Goal: Answer question/provide support

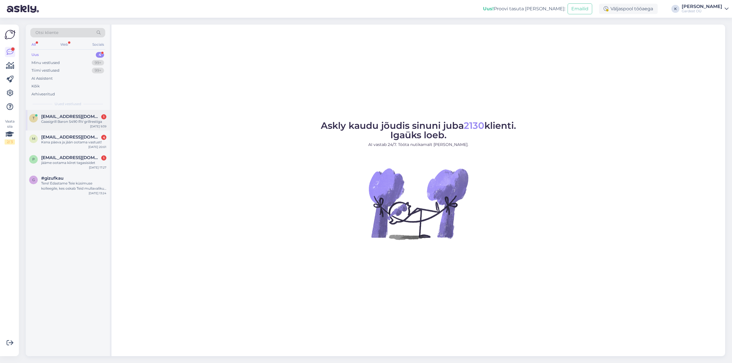
click at [53, 121] on div "Gaasigrill Baron S490 RV grillrestiga" at bounding box center [73, 121] width 65 height 5
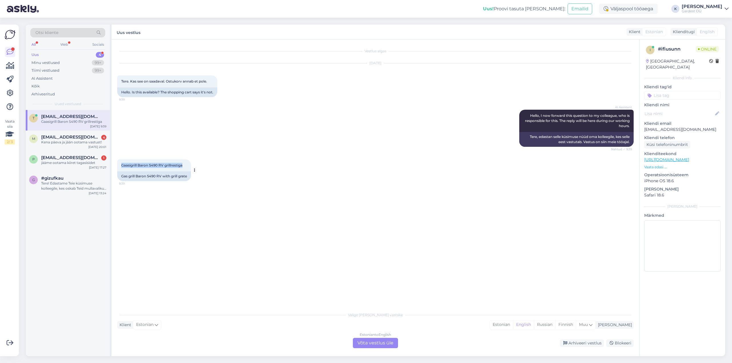
drag, startPoint x: 120, startPoint y: 165, endPoint x: 184, endPoint y: 166, distance: 64.1
click at [184, 166] on div "Gaasigrill Baron S490 RV grillrestiga 9:39" at bounding box center [154, 166] width 74 height 12
copy span "Gaasigrill Baron S490 RV grillrestiga"
click at [76, 142] on div "Kena päeva ja jään ootama vastust!" at bounding box center [73, 142] width 65 height 5
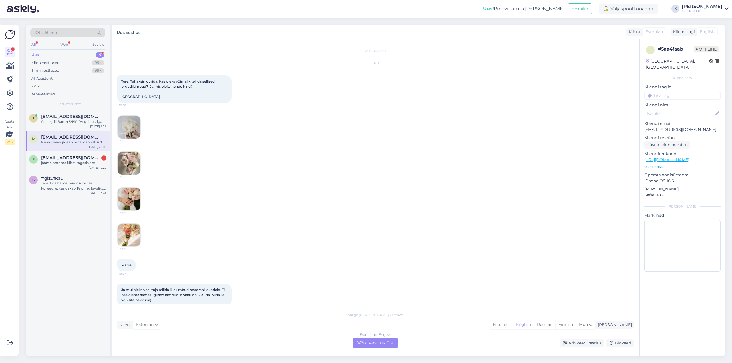
scroll to position [69, 0]
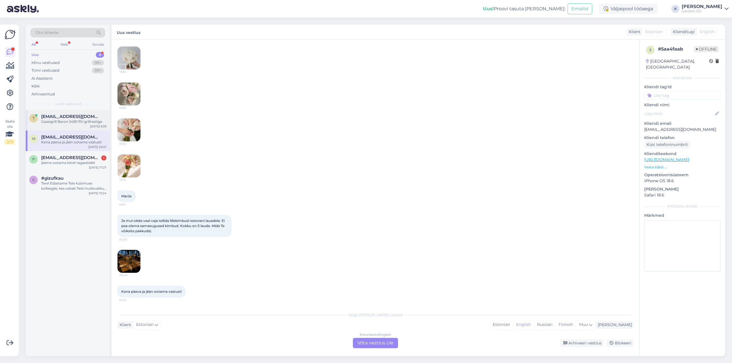
click at [68, 124] on div "t [EMAIL_ADDRESS][DOMAIN_NAME] Gaasigrill Baron S490 RV grillrestiga [DATE] 9:39" at bounding box center [68, 120] width 84 height 21
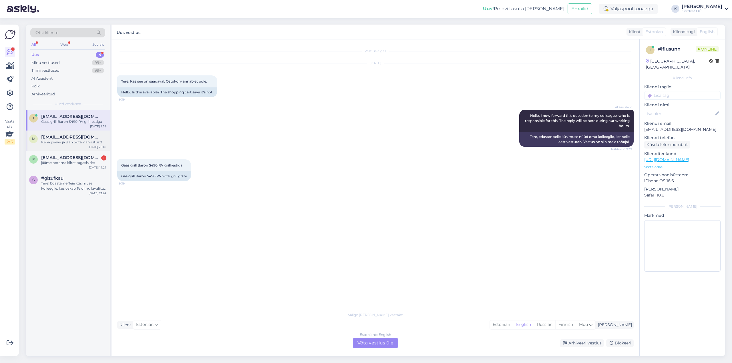
click at [70, 142] on div "Kena päeva ja jään ootama vastust!" at bounding box center [73, 142] width 65 height 5
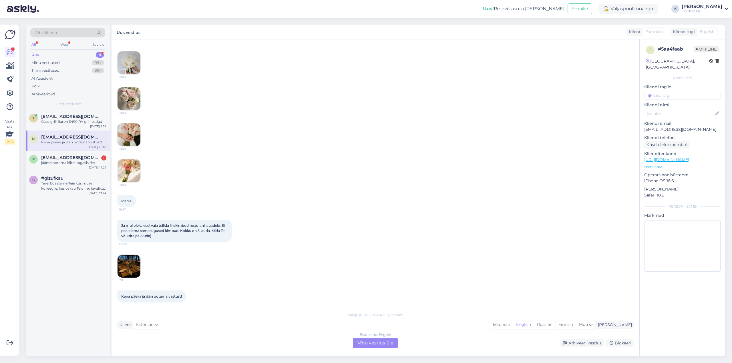
scroll to position [69, 0]
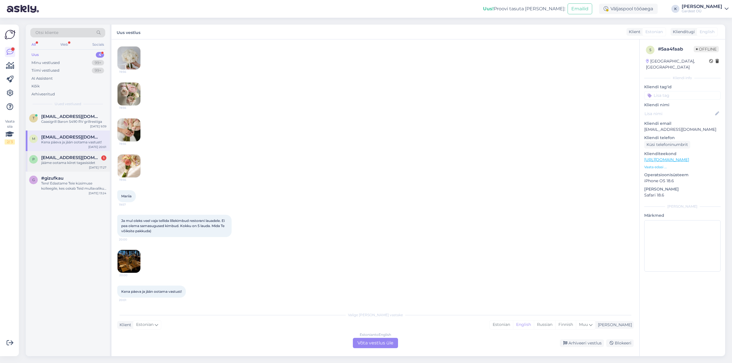
click at [75, 161] on div "jääme ootama kiiret tagasisidet" at bounding box center [73, 162] width 65 height 5
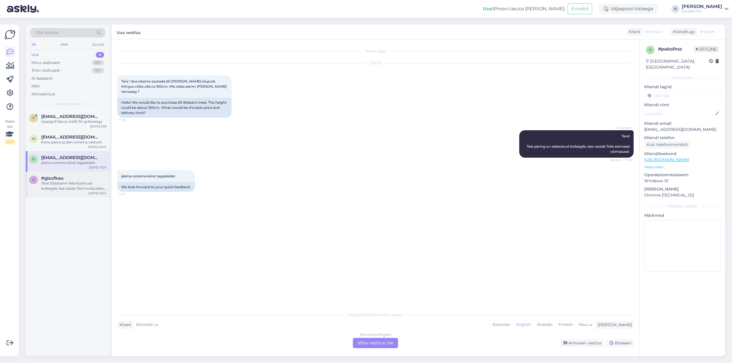
click at [48, 184] on div "Tere! Edastame Teie küsimuse kolleegile, kes oskab Teid mullavaliku osas paremi…" at bounding box center [73, 186] width 65 height 10
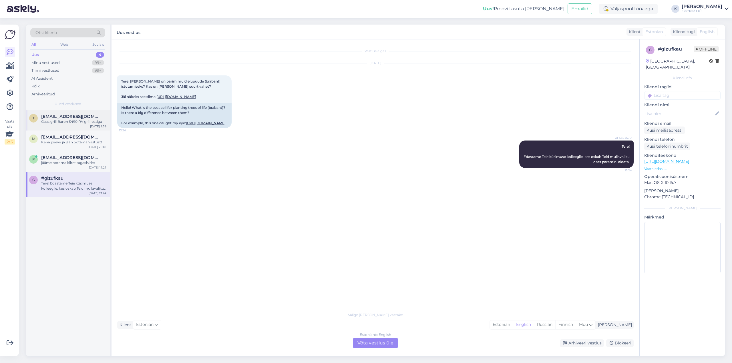
click at [68, 119] on div "Gaasigrill Baron S490 RV grillrestiga" at bounding box center [73, 121] width 65 height 5
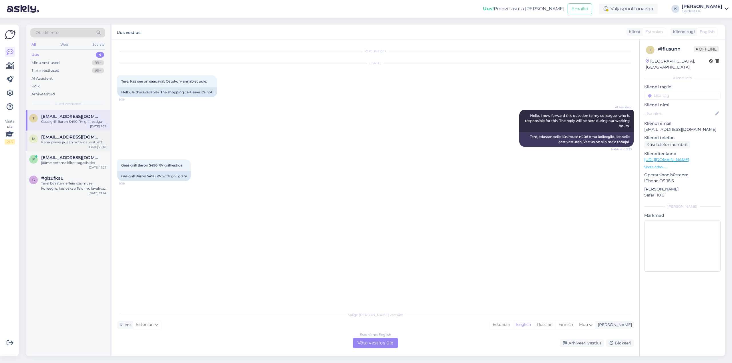
click at [65, 143] on div "Kena päeva ja jään ootama vastust!" at bounding box center [73, 142] width 65 height 5
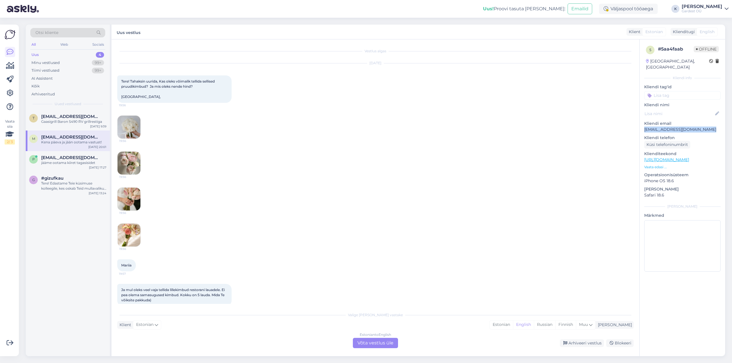
drag, startPoint x: 644, startPoint y: 126, endPoint x: 709, endPoint y: 124, distance: 65.2
click at [709, 127] on p "[EMAIL_ADDRESS][DOMAIN_NAME]" at bounding box center [682, 130] width 76 height 6
click at [59, 117] on span "[EMAIL_ADDRESS][DOMAIN_NAME]" at bounding box center [70, 116] width 59 height 5
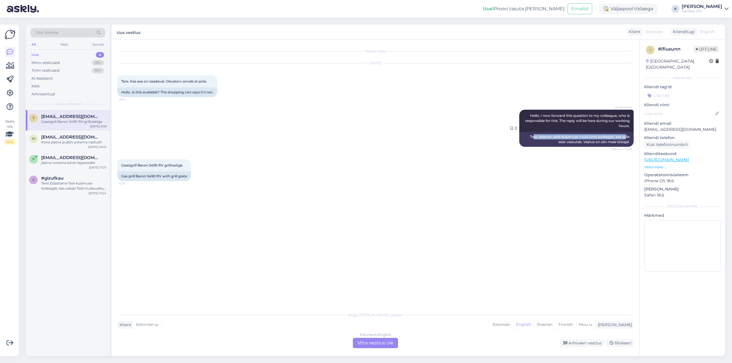
drag, startPoint x: 531, startPoint y: 138, endPoint x: 626, endPoint y: 139, distance: 94.9
click at [626, 139] on div "Tere, edastan selle küsimuse nüüd oma kolleegile, kes selle eest vastutab. Vast…" at bounding box center [576, 139] width 114 height 15
click at [75, 139] on span "[EMAIL_ADDRESS][DOMAIN_NAME]" at bounding box center [70, 137] width 59 height 5
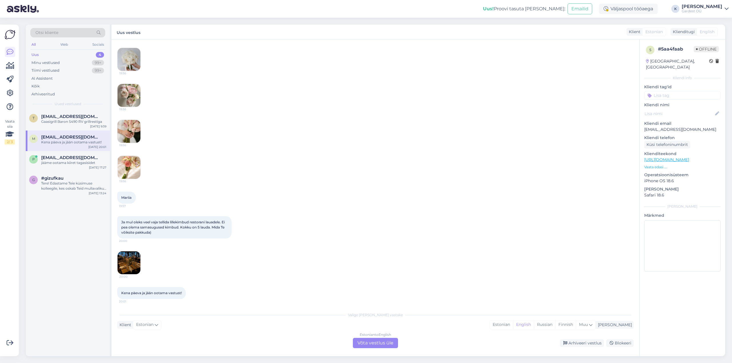
scroll to position [69, 0]
click at [130, 259] on img at bounding box center [129, 261] width 23 height 23
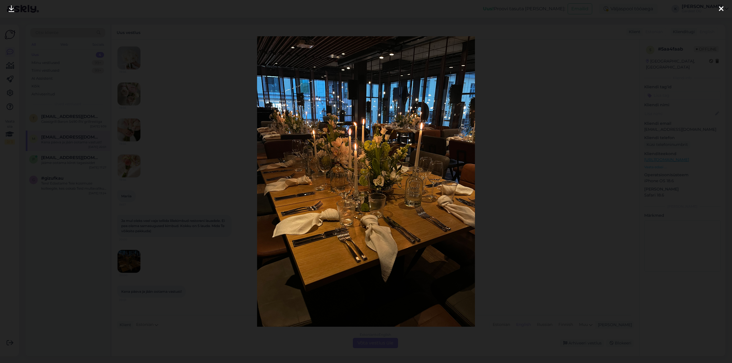
click at [720, 8] on icon at bounding box center [721, 8] width 5 height 7
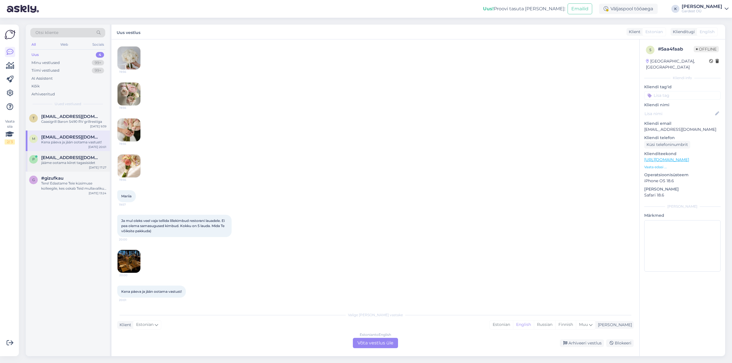
click at [61, 165] on div "jääme ootama kiiret tagasisidet" at bounding box center [73, 162] width 65 height 5
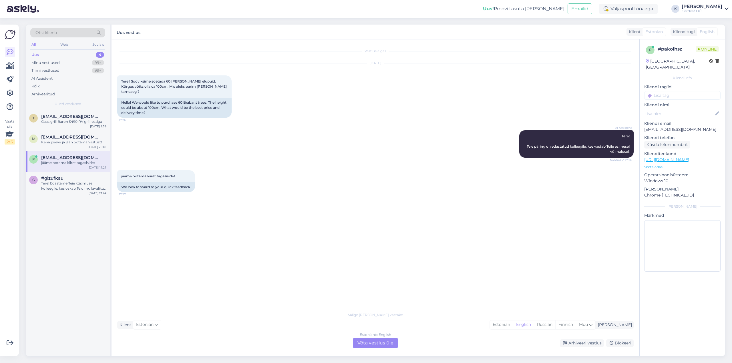
scroll to position [0, 0]
drag, startPoint x: 123, startPoint y: 81, endPoint x: 288, endPoint y: 203, distance: 206.3
click at [221, 86] on div "Tere ! Sooviksime soetada 60 [PERSON_NAME] elupuid. Kõrgus võiks olla ca 100cm.…" at bounding box center [174, 86] width 114 height 22
click at [62, 186] on div "Tere! Edastame Teie küsimuse kolleegile, kes oskab Teid mullavaliku osas paremi…" at bounding box center [73, 186] width 65 height 10
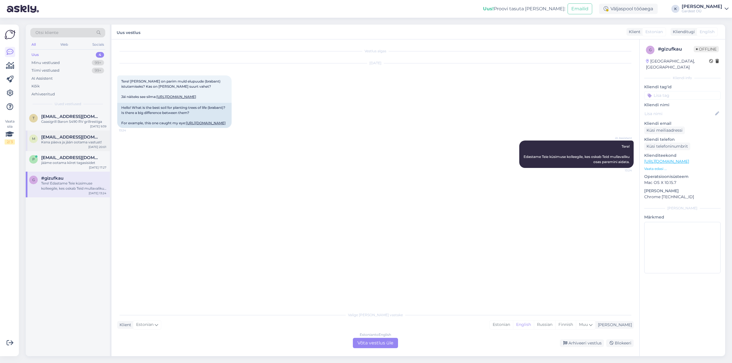
click at [66, 142] on div "Kena päeva ja jään ootama vastust!" at bounding box center [73, 142] width 65 height 5
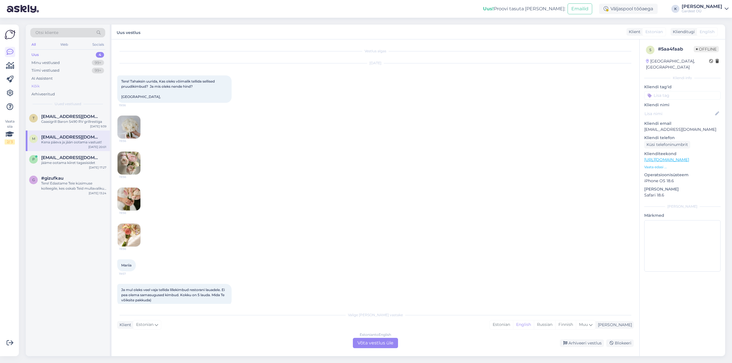
click at [33, 86] on div "Kõik" at bounding box center [35, 86] width 8 height 6
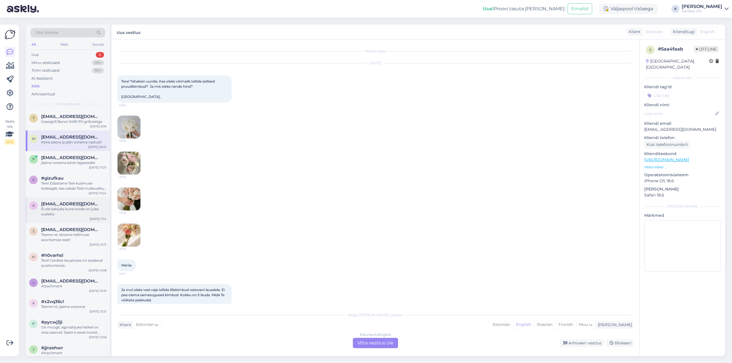
click at [65, 208] on div "Ei ole kahjuks kuna toode on juba outletis." at bounding box center [73, 212] width 65 height 10
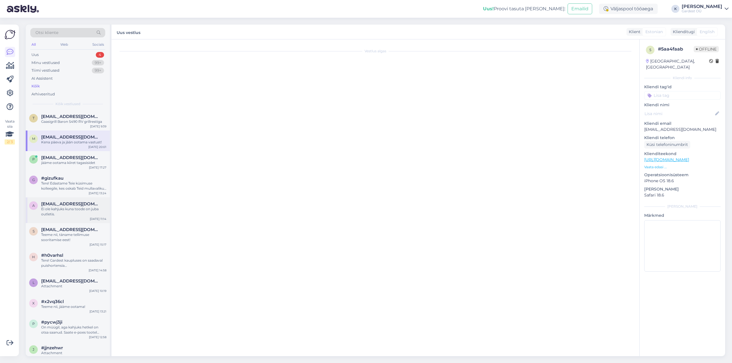
scroll to position [200, 0]
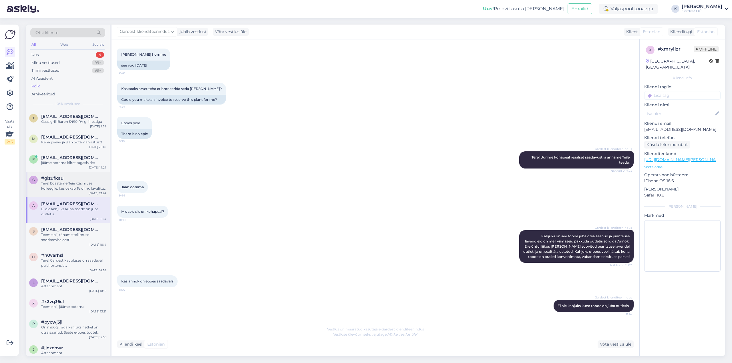
click at [62, 185] on div "Tere! Edastame Teie küsimuse kolleegile, kes oskab Teid mullavaliku osas paremi…" at bounding box center [73, 186] width 65 height 10
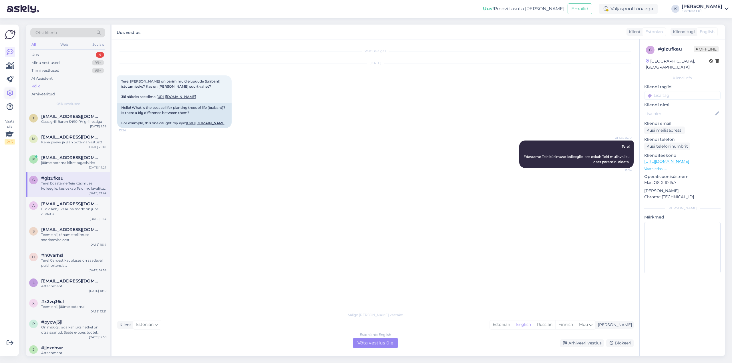
click at [8, 93] on icon at bounding box center [10, 93] width 7 height 7
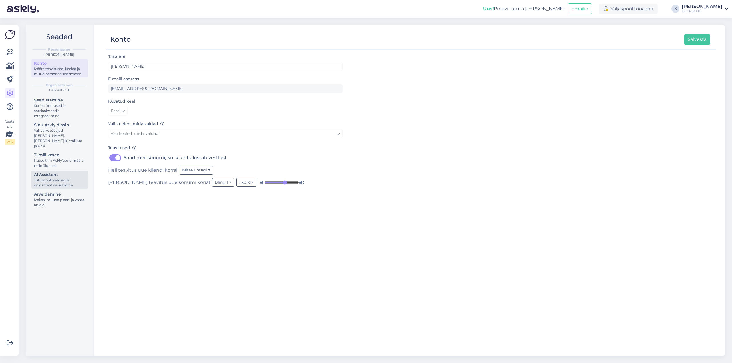
click at [58, 172] on div "AI Assistent" at bounding box center [59, 175] width 51 height 6
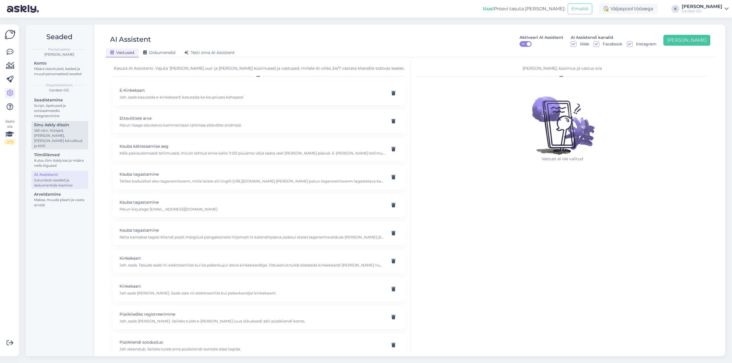
click at [42, 135] on div "Vali värv, tööajad, [PERSON_NAME], [PERSON_NAME] kiirvalikud ja KKK" at bounding box center [59, 138] width 51 height 21
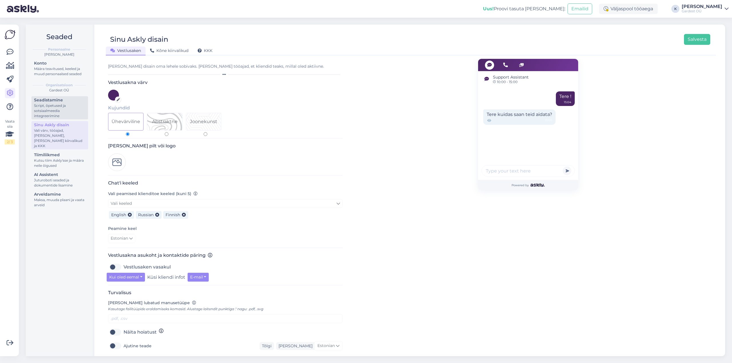
click at [48, 112] on div "Script, õpetused ja sotsiaalmeedia integreerimine" at bounding box center [59, 110] width 51 height 15
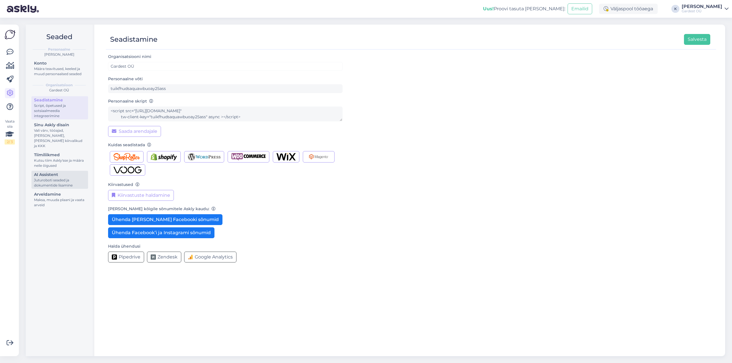
click at [49, 178] on div "Juturoboti seaded ja dokumentide lisamine" at bounding box center [59, 183] width 51 height 10
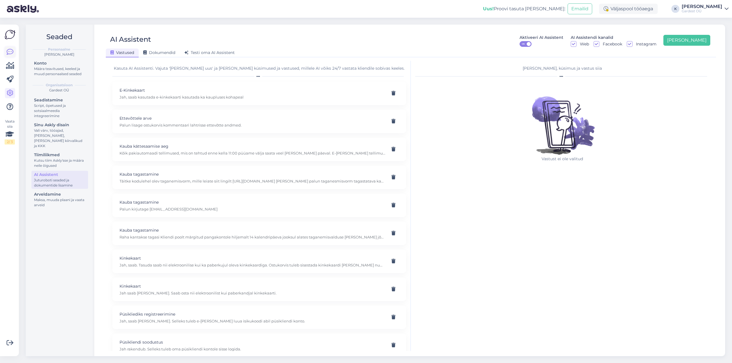
click at [9, 49] on icon at bounding box center [10, 52] width 7 height 7
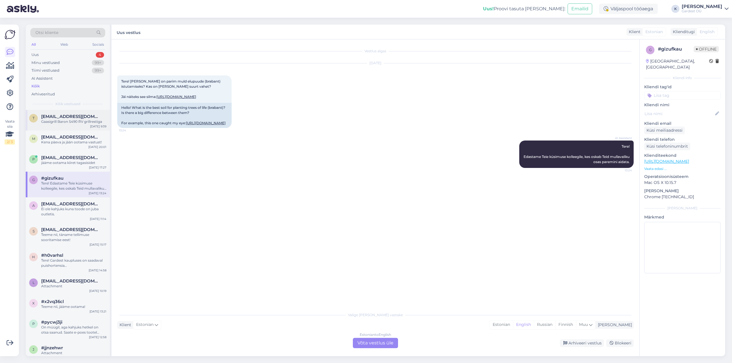
click at [55, 124] on div "Gaasigrill Baron S490 RV grillrestiga" at bounding box center [73, 121] width 65 height 5
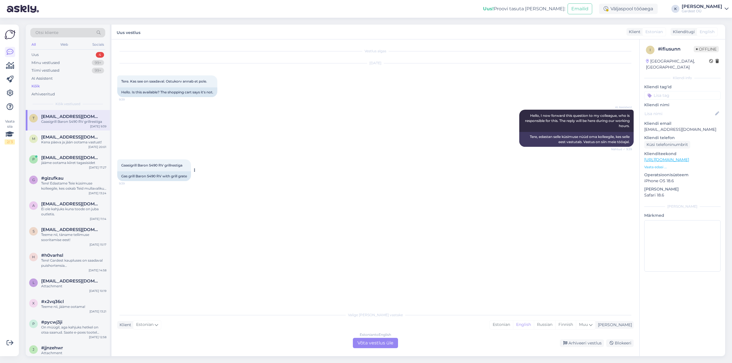
click at [184, 164] on div "Gaasigrill Baron S490 RV grillrestiga 9:39" at bounding box center [154, 166] width 74 height 12
click at [62, 142] on div "Kena päeva ja jään ootama vastust!" at bounding box center [73, 142] width 65 height 5
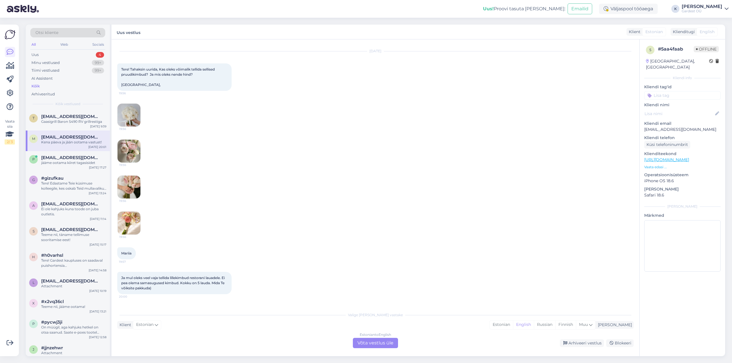
scroll to position [69, 0]
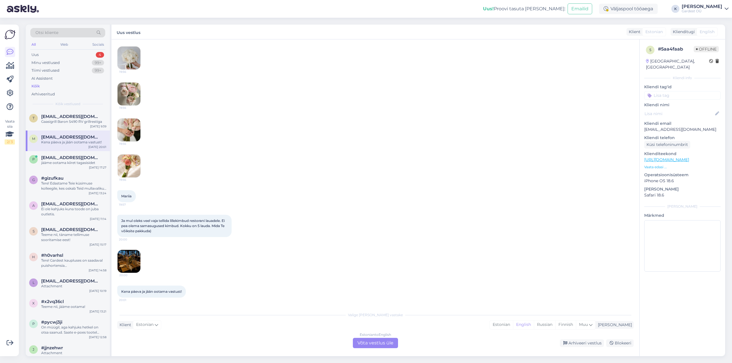
drag, startPoint x: 122, startPoint y: 198, endPoint x: 132, endPoint y: 199, distance: 10.9
click at [132, 199] on div "Mariia 19:57" at bounding box center [126, 196] width 19 height 12
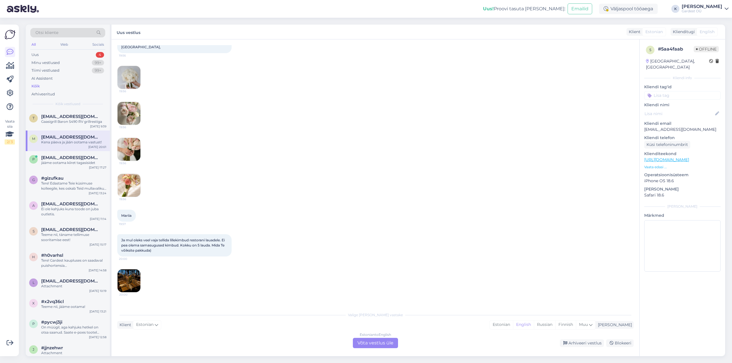
scroll to position [12, 0]
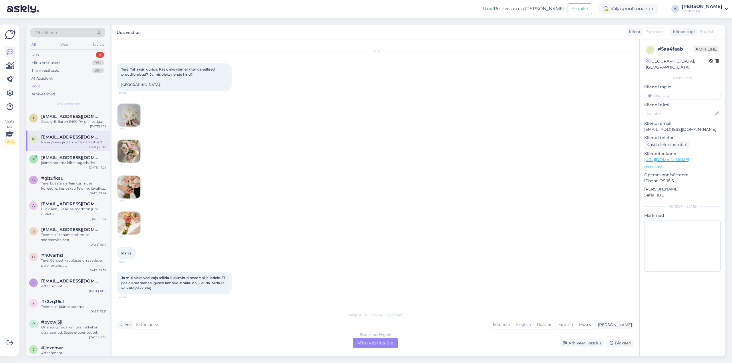
click at [132, 117] on img at bounding box center [129, 115] width 23 height 23
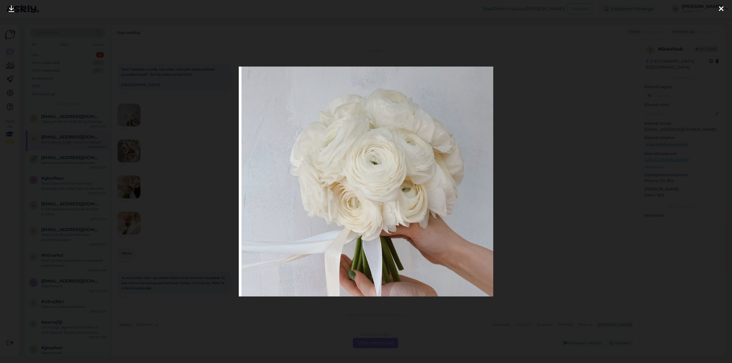
click at [722, 9] on icon at bounding box center [721, 8] width 5 height 7
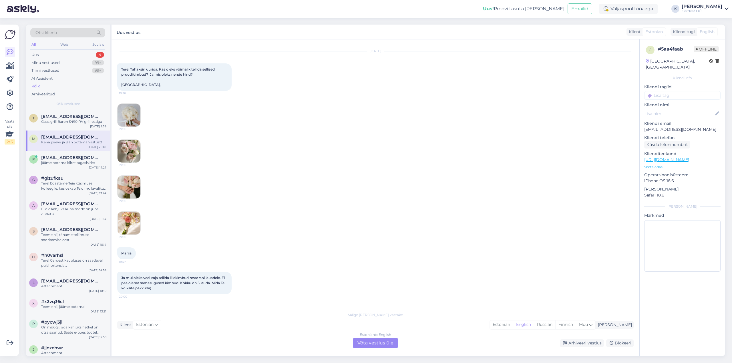
scroll to position [69, 0]
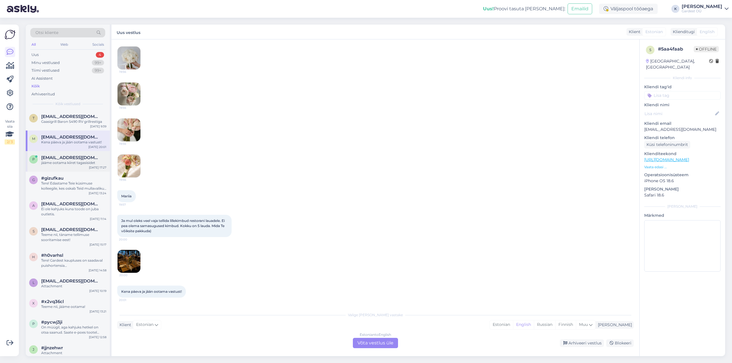
click at [66, 159] on span "[EMAIL_ADDRESS][DOMAIN_NAME]" at bounding box center [70, 157] width 59 height 5
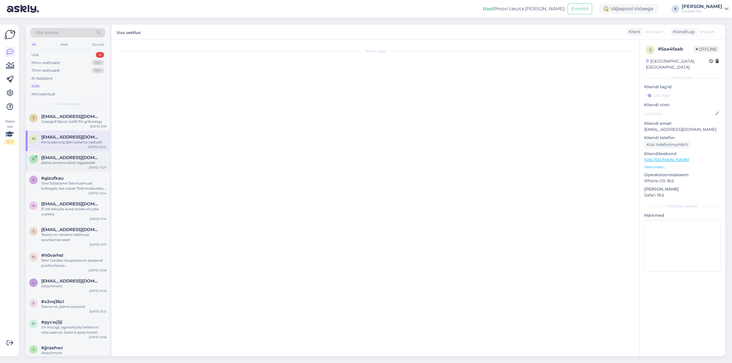
scroll to position [0, 0]
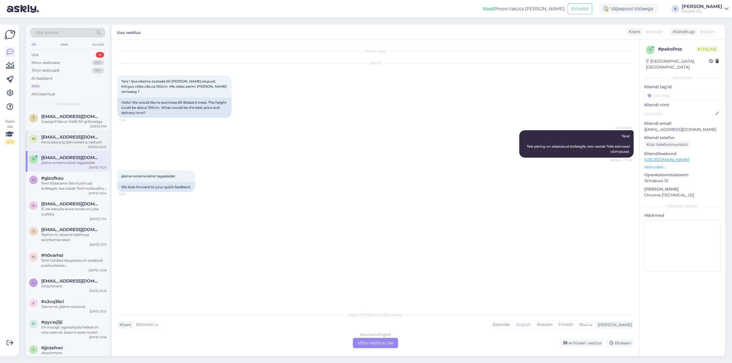
click at [62, 141] on div "Kena päeva ja jään ootama vastust!" at bounding box center [73, 142] width 65 height 5
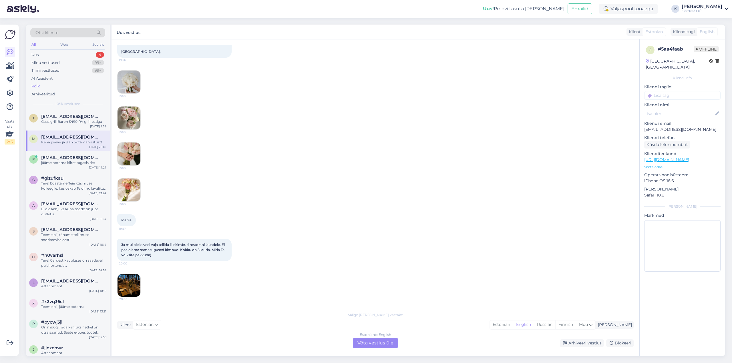
scroll to position [12, 0]
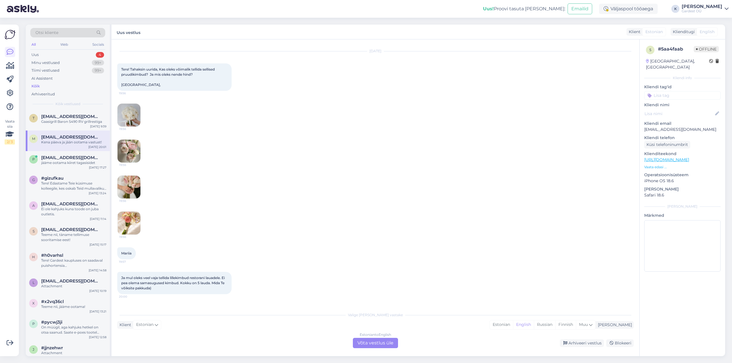
click at [128, 189] on img at bounding box center [129, 187] width 23 height 23
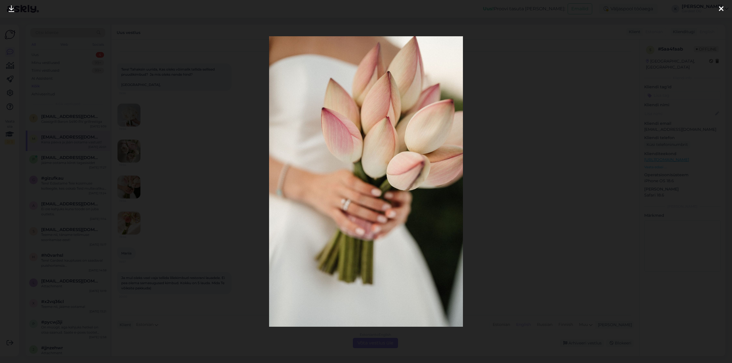
click at [723, 10] on div at bounding box center [720, 9] width 11 height 18
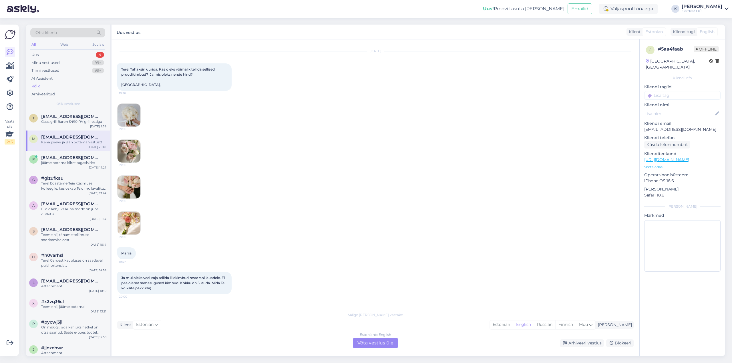
click at [130, 188] on img at bounding box center [129, 187] width 23 height 23
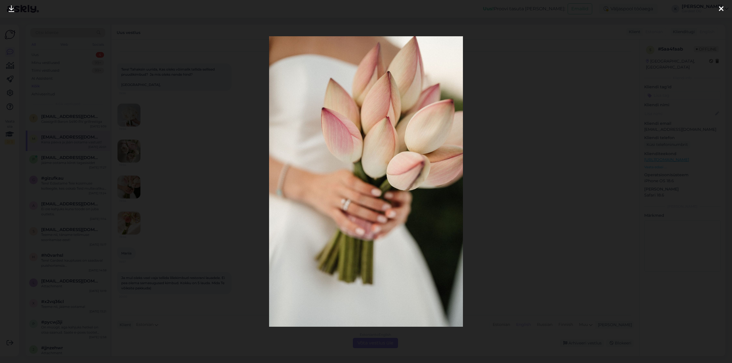
click at [723, 9] on icon at bounding box center [721, 8] width 5 height 7
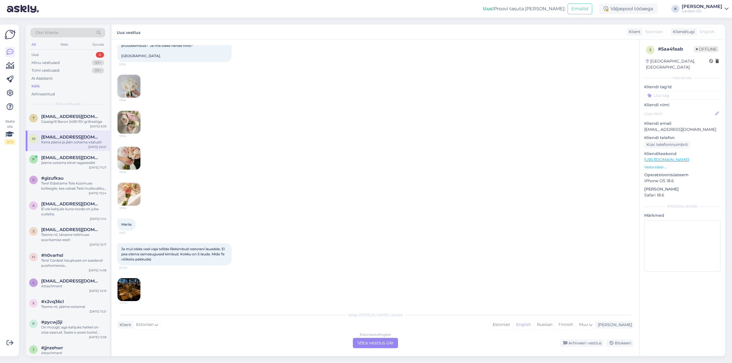
scroll to position [0, 0]
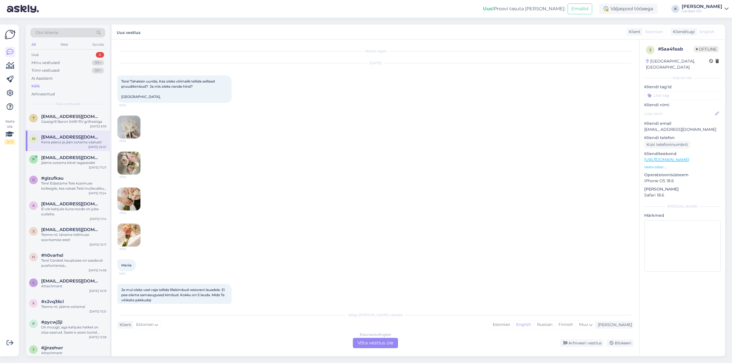
click at [128, 238] on img at bounding box center [129, 235] width 23 height 23
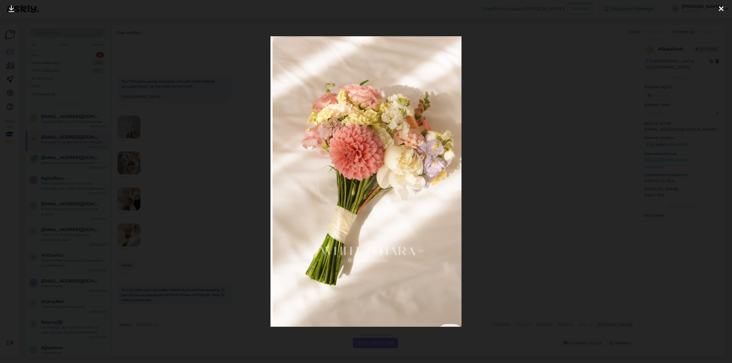
click at [721, 10] on icon at bounding box center [721, 8] width 5 height 7
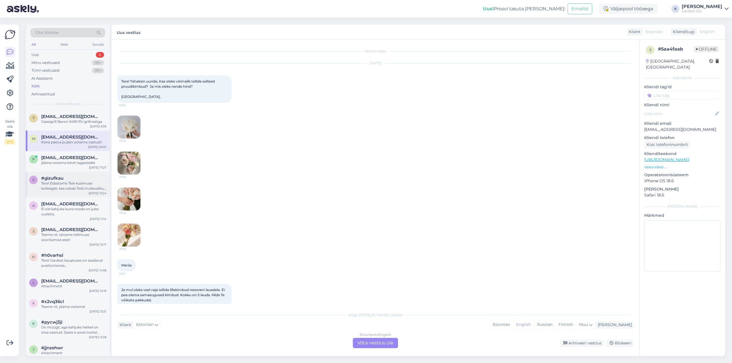
click at [77, 187] on div "Tere! Edastame Teie küsimuse kolleegile, kes oskab Teid mullavaliku osas paremi…" at bounding box center [73, 186] width 65 height 10
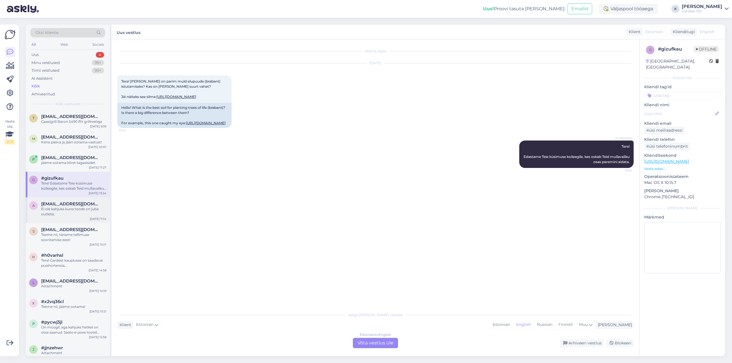
click at [75, 213] on div "Ei ole kahjuks kuna toode on juba outletis." at bounding box center [73, 212] width 65 height 10
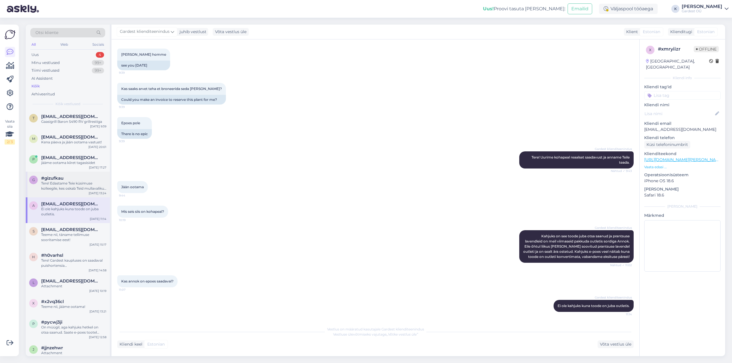
click at [65, 190] on div "Tere! Edastame Teie küsimuse kolleegile, kes oskab Teid mullavaliku osas paremi…" at bounding box center [73, 186] width 65 height 10
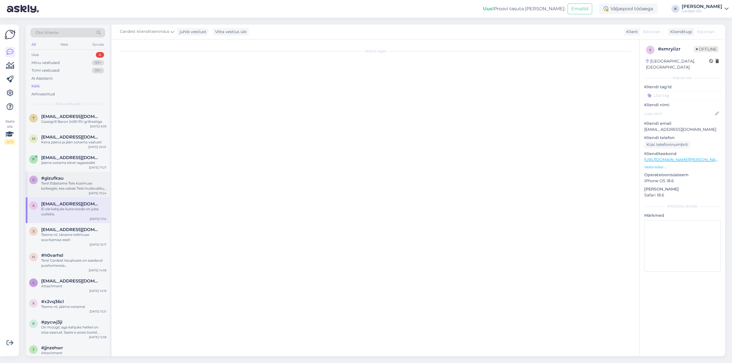
scroll to position [0, 0]
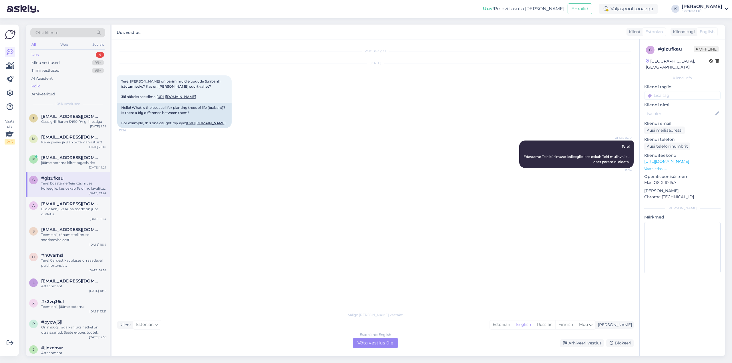
click at [37, 56] on div "Uus" at bounding box center [34, 55] width 7 height 6
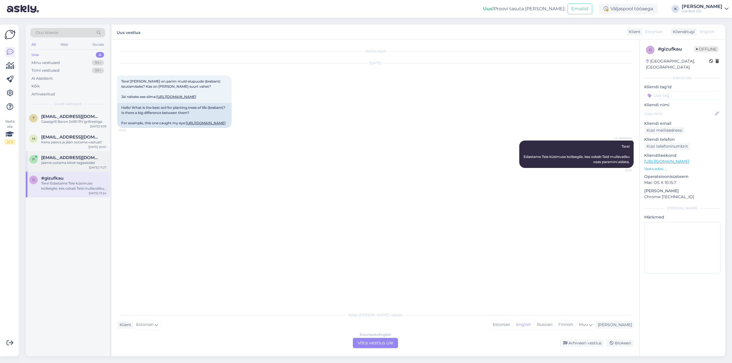
click at [61, 164] on div "jääme ootama kiiret tagasisidet" at bounding box center [73, 162] width 65 height 5
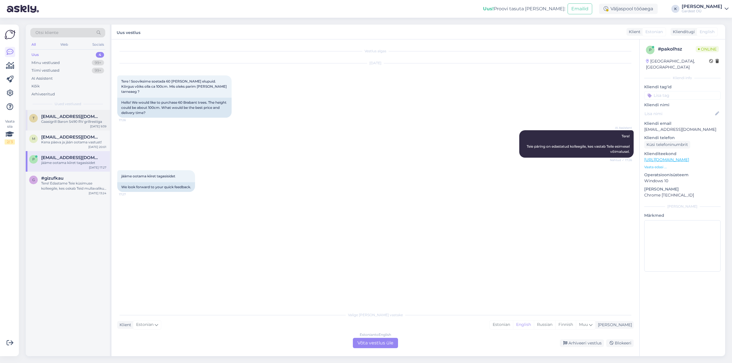
click at [61, 122] on div "Gaasigrill Baron S490 RV grillrestiga" at bounding box center [73, 121] width 65 height 5
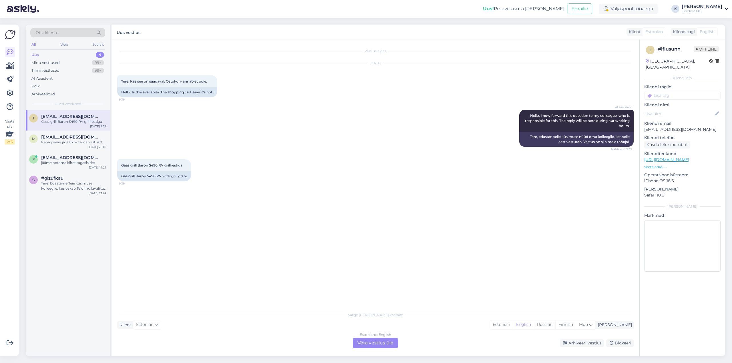
click at [379, 346] on div "Estonian to English Võta vestlus üle" at bounding box center [375, 343] width 45 height 10
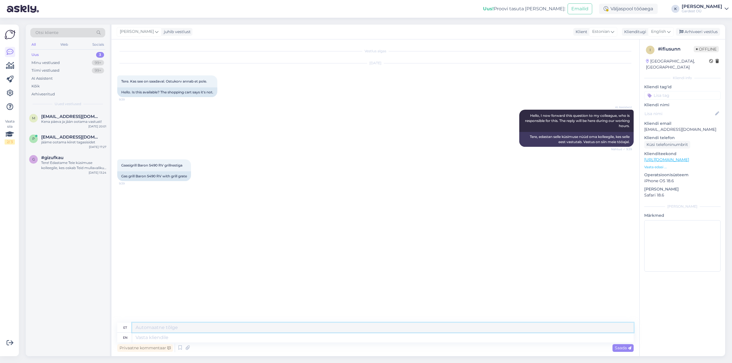
click at [229, 331] on textarea at bounding box center [383, 328] width 502 height 10
type textarea "Tere, antud [PERSON_NAME] on saadaval 2tk"
click at [668, 32] on icon at bounding box center [668, 32] width 3 height 6
click at [646, 102] on link "Estonian" at bounding box center [647, 101] width 63 height 9
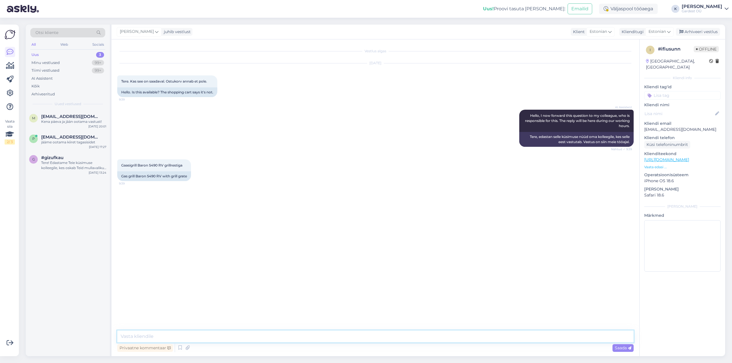
click at [212, 337] on textarea at bounding box center [375, 337] width 516 height 12
type textarea "T"
click at [56, 63] on div "Minu vestlused" at bounding box center [45, 63] width 28 height 6
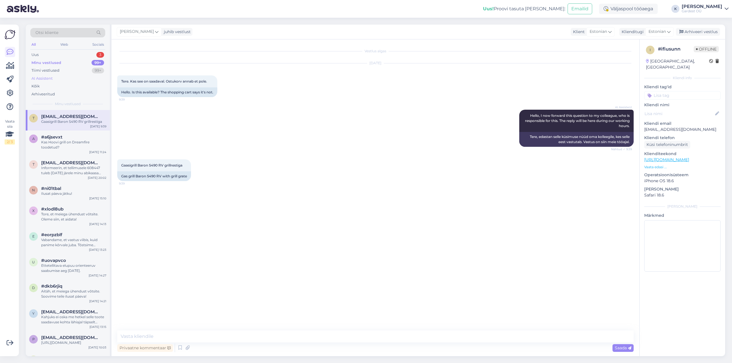
click at [61, 79] on div "AI Assistent" at bounding box center [67, 79] width 75 height 8
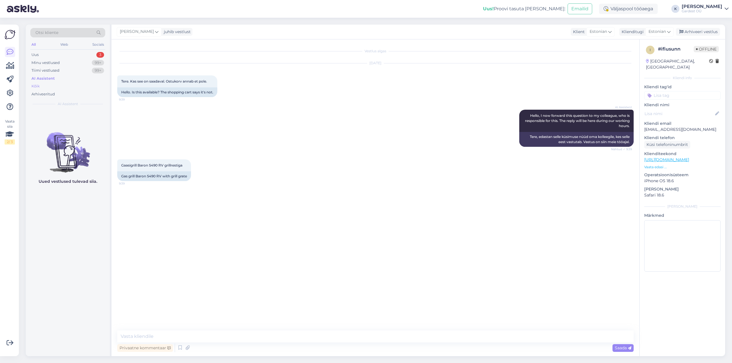
click at [32, 88] on div "Kõik" at bounding box center [35, 86] width 8 height 6
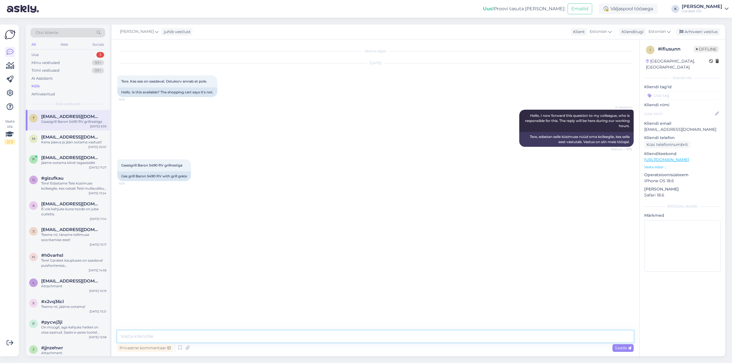
click at [161, 339] on textarea at bounding box center [375, 337] width 516 height 12
drag, startPoint x: 121, startPoint y: 166, endPoint x: 185, endPoint y: 167, distance: 63.5
click at [185, 167] on div "Gaasigrill Baron S490 RV grillrestiga 9:39" at bounding box center [154, 166] width 74 height 12
copy span "Gaasigrill Baron S490 RV grillrestiga"
click at [192, 340] on textarea "Tere," at bounding box center [375, 337] width 516 height 12
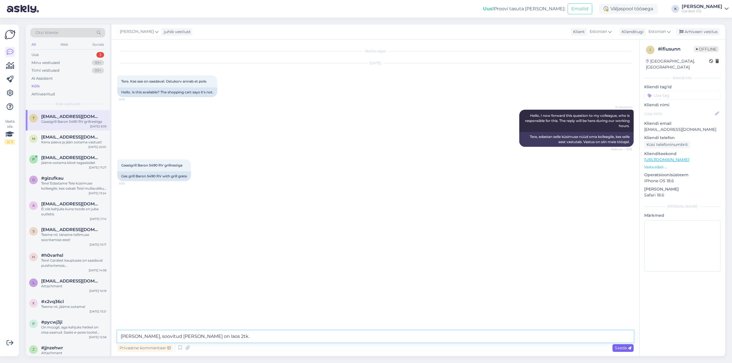
type textarea "[PERSON_NAME], soovitud [PERSON_NAME] on laos 2tk."
click at [621, 347] on span "Saada" at bounding box center [623, 348] width 17 height 5
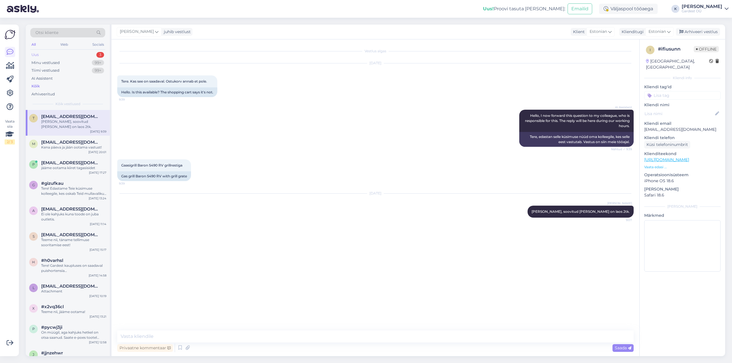
click at [55, 53] on div "Uus 3" at bounding box center [67, 55] width 75 height 8
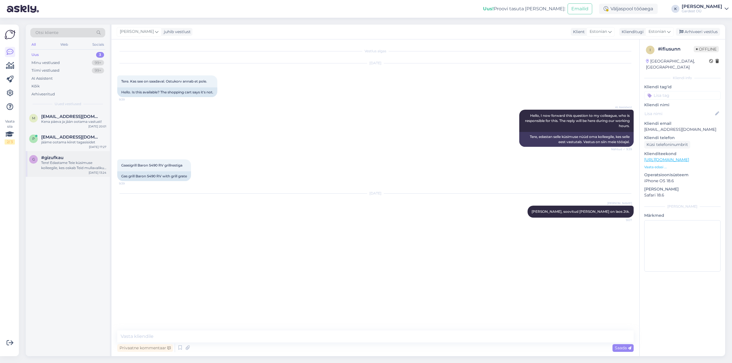
click at [61, 163] on div "Tere! Edastame Teie küsimuse kolleegile, kes oskab Teid mullavaliku osas paremi…" at bounding box center [73, 165] width 65 height 10
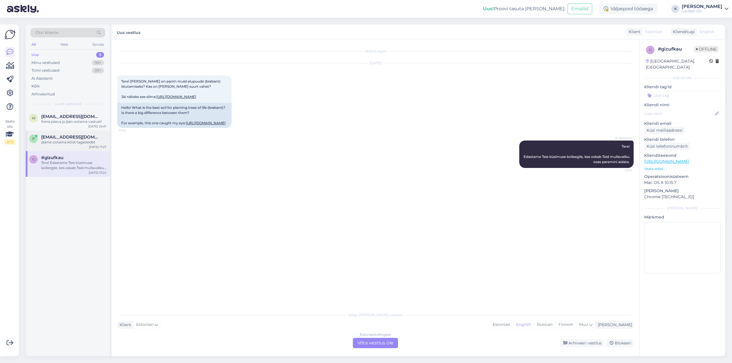
click at [62, 143] on div "jääme ootama kiiret tagasisidet" at bounding box center [73, 142] width 65 height 5
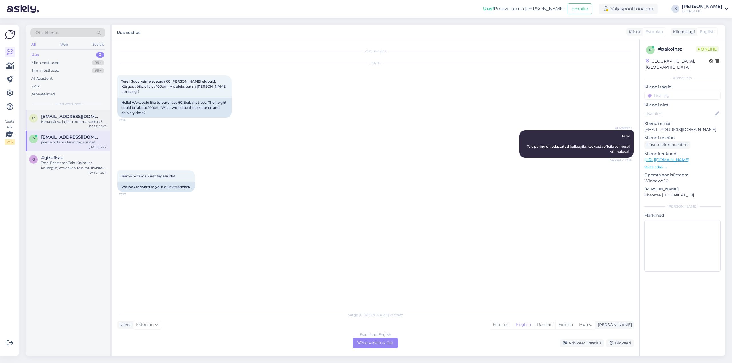
click at [66, 118] on span "[EMAIL_ADDRESS][DOMAIN_NAME]" at bounding box center [70, 116] width 59 height 5
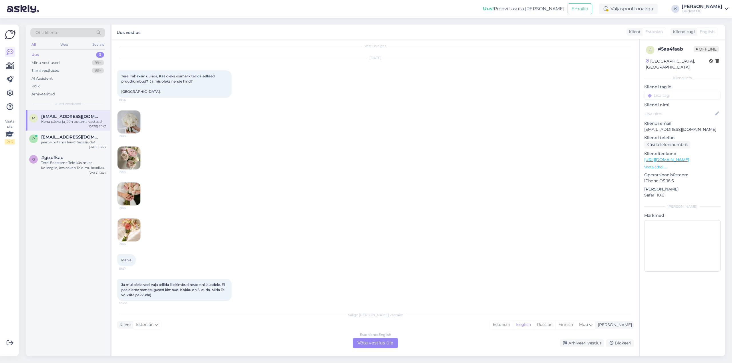
scroll to position [0, 0]
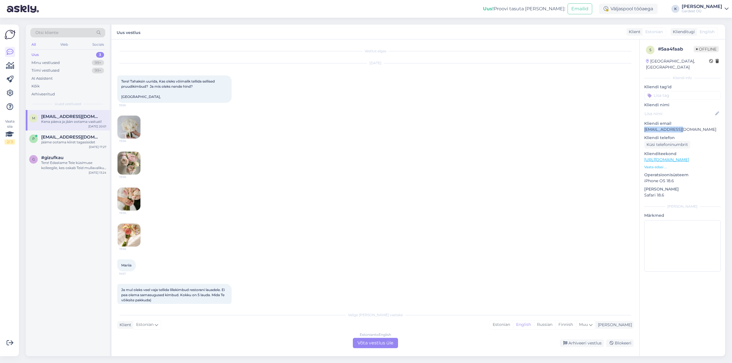
drag, startPoint x: 679, startPoint y: 125, endPoint x: 645, endPoint y: 122, distance: 34.4
click at [645, 127] on p "[EMAIL_ADDRESS][DOMAIN_NAME]" at bounding box center [682, 130] width 76 height 6
copy p "mariia.[PERSON_NAME]"
click at [70, 141] on div "jääme ootama kiiret tagasisidet" at bounding box center [73, 142] width 65 height 5
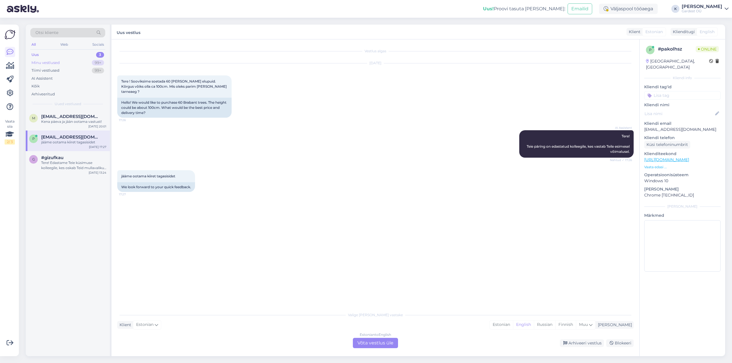
click at [51, 62] on div "Minu vestlused" at bounding box center [45, 63] width 28 height 6
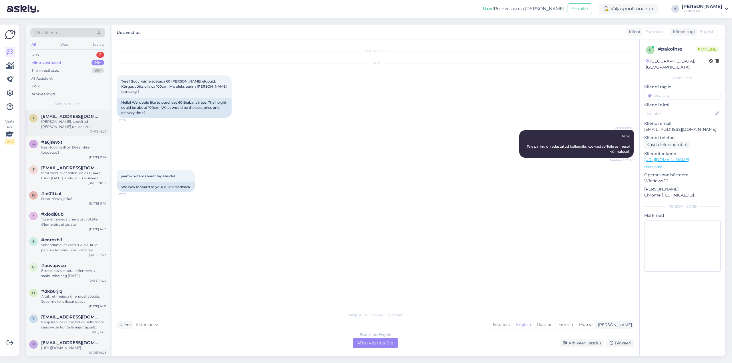
click at [78, 123] on div "[PERSON_NAME], soovitud [PERSON_NAME] on laos 2tk." at bounding box center [73, 124] width 65 height 10
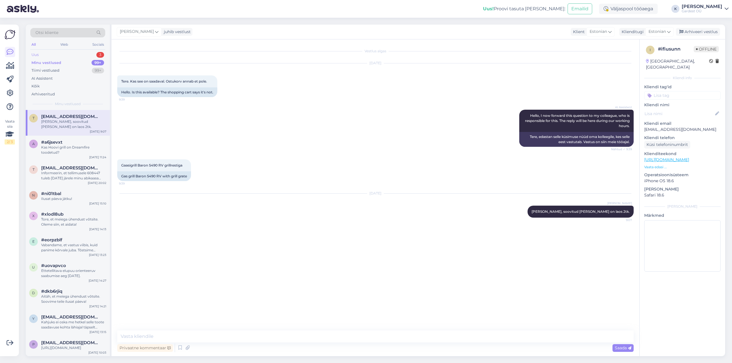
click at [73, 51] on div "Uus 3" at bounding box center [67, 55] width 75 height 8
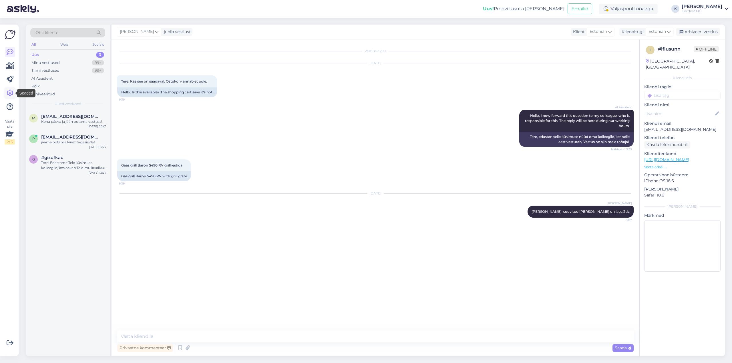
click at [13, 93] on link at bounding box center [10, 93] width 10 height 10
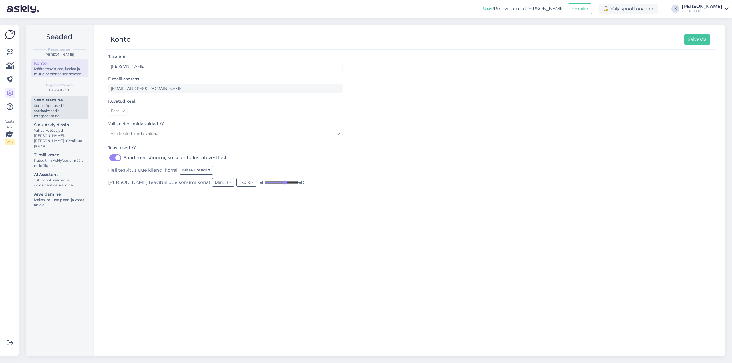
click at [57, 109] on div "Script, õpetused ja sotsiaalmeedia integreerimine" at bounding box center [59, 110] width 51 height 15
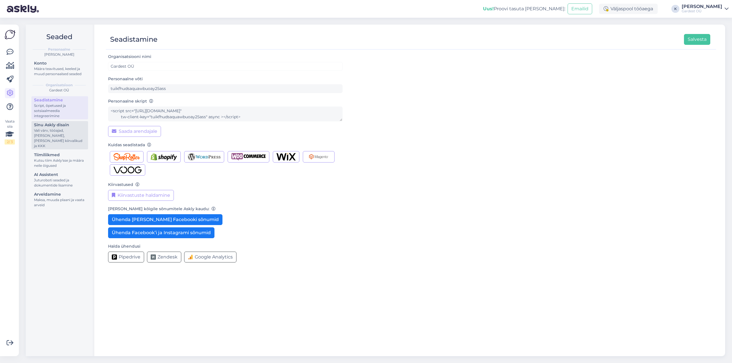
click at [60, 129] on div "Vali värv, tööajad, [PERSON_NAME], [PERSON_NAME] kiirvalikud ja KKK" at bounding box center [59, 138] width 51 height 21
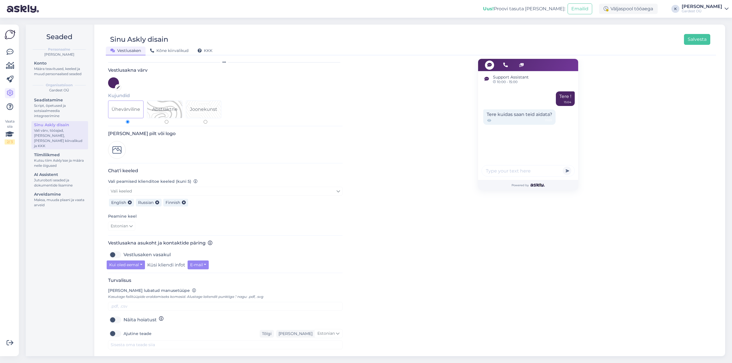
scroll to position [11, 0]
click at [70, 153] on div "Tiimiliikmed" at bounding box center [59, 155] width 51 height 6
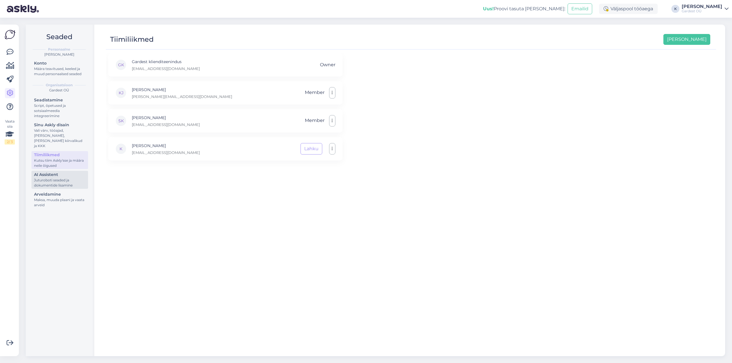
click at [71, 179] on div "Juturoboti seaded ja dokumentide lisamine" at bounding box center [59, 183] width 51 height 10
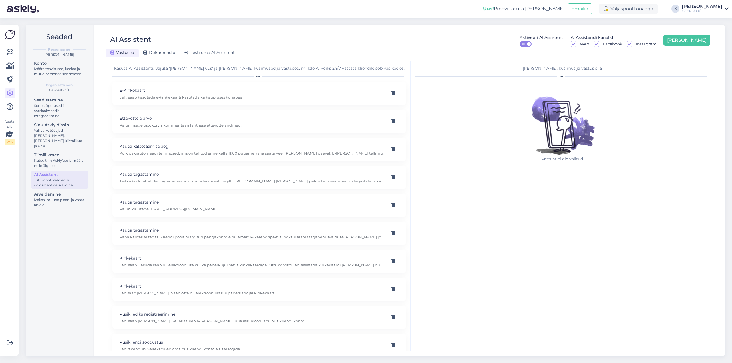
click at [210, 53] on span "Testi oma AI Assistent" at bounding box center [209, 52] width 50 height 5
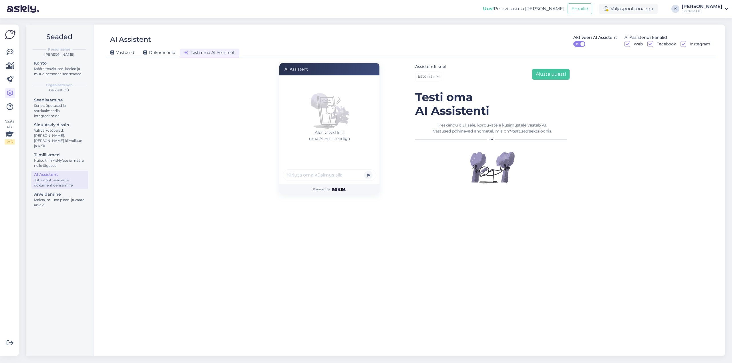
click at [307, 176] on input "text" at bounding box center [329, 175] width 93 height 11
click at [12, 51] on icon at bounding box center [10, 52] width 7 height 7
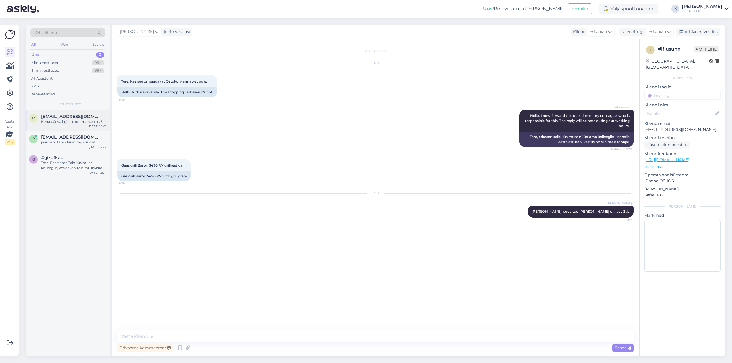
click at [73, 120] on div "Kena päeva ja jään ootama vastust!" at bounding box center [73, 121] width 65 height 5
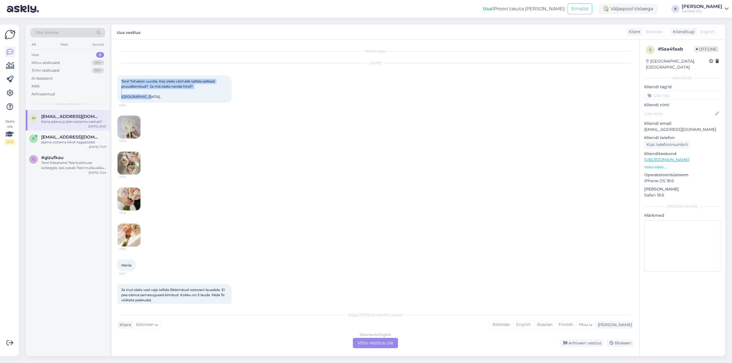
drag, startPoint x: 122, startPoint y: 81, endPoint x: 150, endPoint y: 98, distance: 33.3
click at [150, 98] on div "Tere! Tahaksin uurida, Kas oleks võimalik tellida sellised pruudikimbud? Ja mis…" at bounding box center [174, 88] width 114 height 27
copy span "Tere! Tahaksin uurida, Kas oleks võimalik tellida sellised pruudikimbud? Ja mis…"
click at [12, 94] on icon at bounding box center [10, 93] width 7 height 7
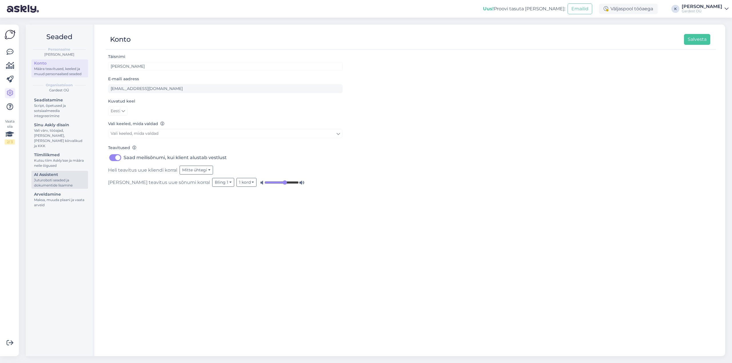
click at [66, 178] on div "Juturoboti seaded ja dokumentide lisamine" at bounding box center [59, 183] width 51 height 10
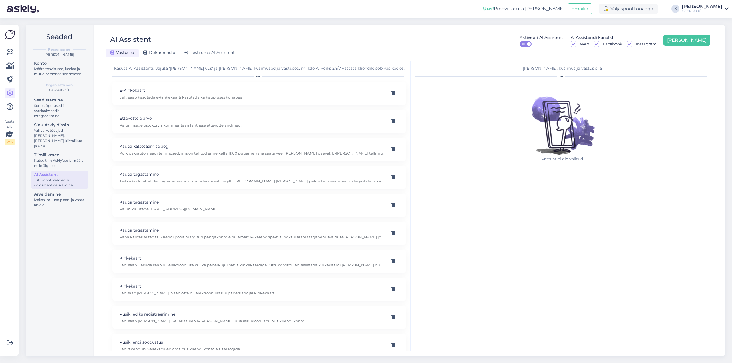
click at [220, 51] on span "Testi oma AI Assistent" at bounding box center [209, 52] width 50 height 5
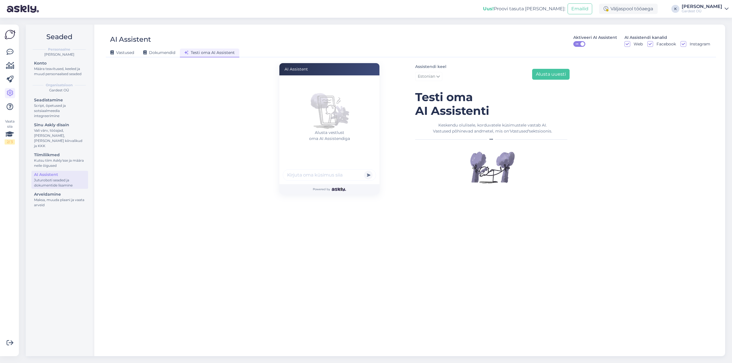
click at [318, 181] on input "text" at bounding box center [329, 175] width 93 height 11
paste input "Tere! Tahaksin uurida, Kas oleks võimalik tellida sellised pruudikimbud? Ja mis…"
type input "Tere! Tahaksin uurida, Kas oleks võimalik tellida sellised pruudikimbud? Ja mis…"
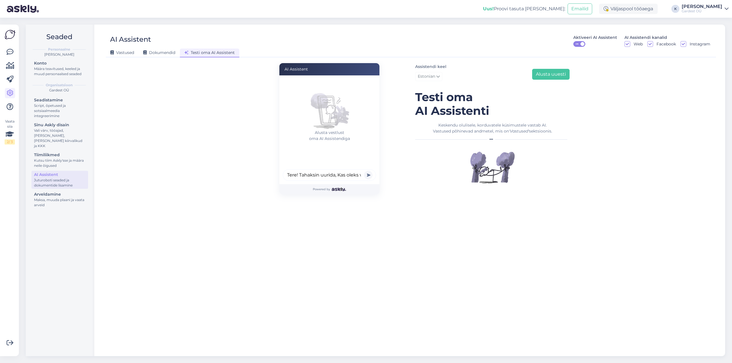
click at [371, 176] on button "submit" at bounding box center [368, 175] width 9 height 9
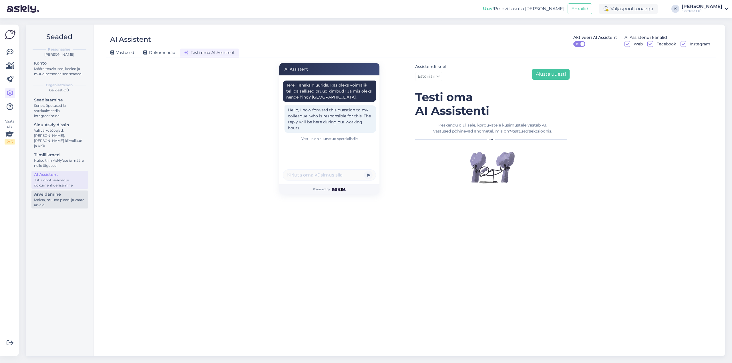
click at [63, 198] on div "Maksa, muuda plaani ja vaata arveid" at bounding box center [59, 203] width 51 height 10
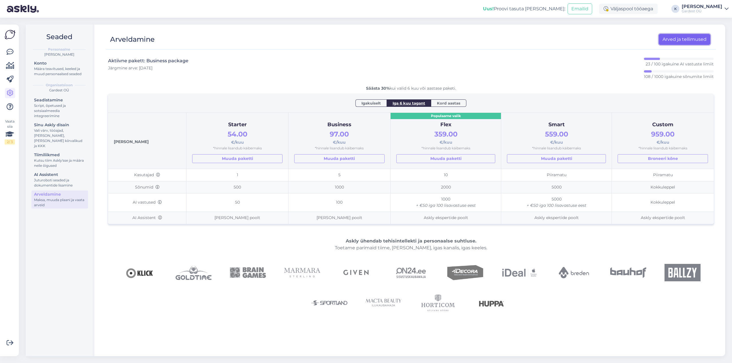
click at [671, 38] on link "Arved ja tellimused" at bounding box center [684, 39] width 51 height 11
drag, startPoint x: 319, startPoint y: 132, endPoint x: 338, endPoint y: 135, distance: 19.1
click at [338, 135] on div "97.00 €/kuu" at bounding box center [339, 137] width 90 height 17
click at [670, 40] on link "Arved ja tellimused" at bounding box center [684, 39] width 51 height 11
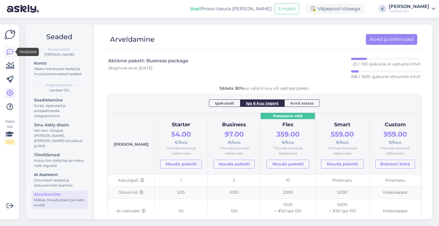
click at [8, 49] on icon at bounding box center [10, 52] width 7 height 7
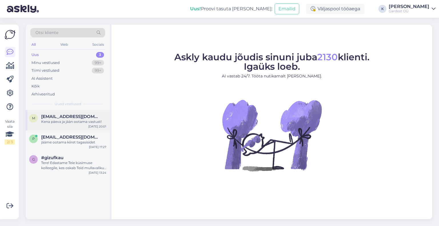
click at [64, 118] on span "[EMAIL_ADDRESS][DOMAIN_NAME]" at bounding box center [70, 116] width 59 height 5
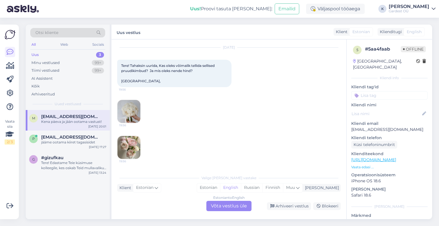
scroll to position [18, 0]
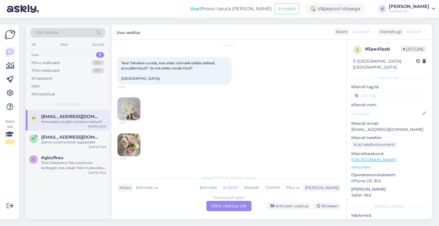
click at [130, 107] on img at bounding box center [129, 108] width 23 height 23
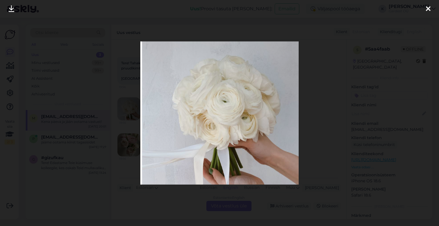
click at [429, 8] on icon at bounding box center [428, 8] width 5 height 7
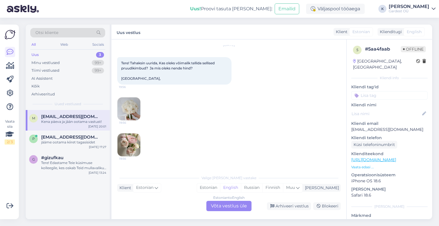
click at [132, 145] on img at bounding box center [129, 145] width 23 height 23
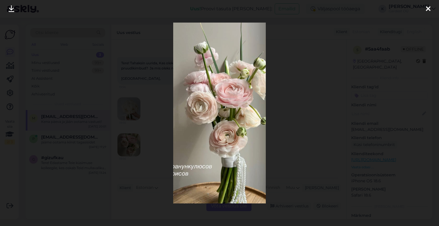
click at [428, 9] on icon at bounding box center [428, 8] width 5 height 7
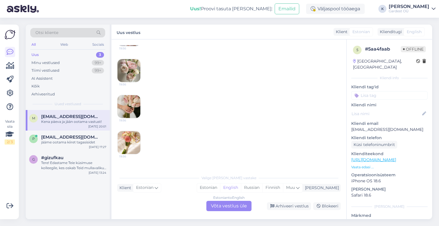
scroll to position [94, 0]
click at [131, 104] on img at bounding box center [129, 105] width 23 height 23
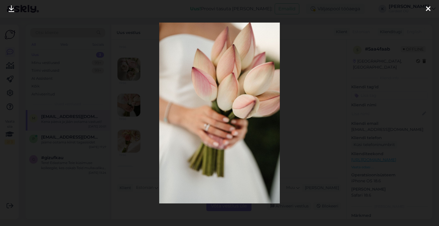
click at [428, 7] on icon at bounding box center [428, 8] width 5 height 7
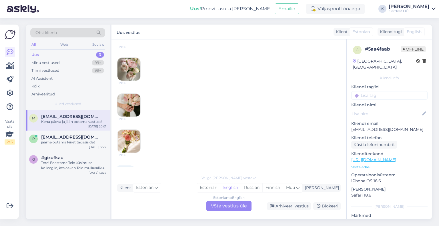
click at [129, 138] on img at bounding box center [129, 141] width 23 height 23
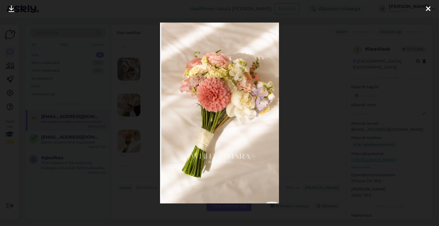
click at [427, 11] on icon at bounding box center [428, 8] width 5 height 7
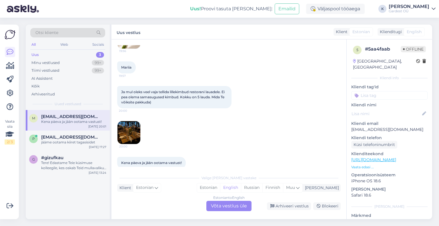
scroll to position [206, 0]
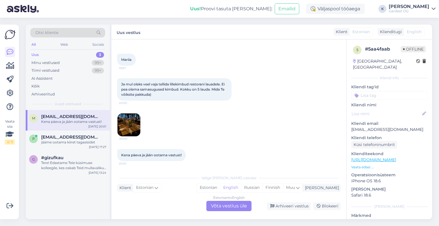
click at [132, 122] on img at bounding box center [129, 125] width 23 height 23
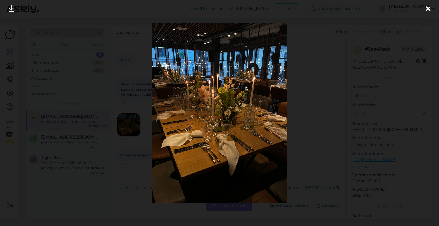
click at [428, 7] on icon at bounding box center [428, 8] width 5 height 7
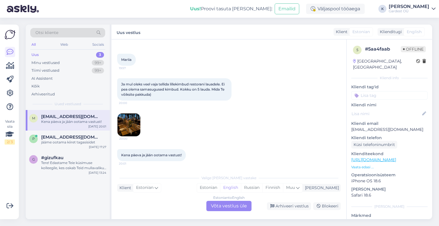
click at [381, 157] on link "[URL][DOMAIN_NAME]" at bounding box center [373, 159] width 45 height 5
click at [57, 142] on div "jääme ootama kiiret tagasisidet" at bounding box center [73, 142] width 65 height 5
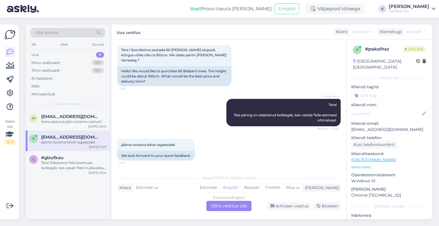
scroll to position [26, 0]
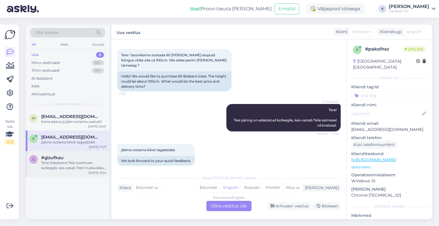
click at [66, 162] on div "Tere! Edastame Teie küsimuse kolleegile, kes oskab Teid mullavaliku osas paremi…" at bounding box center [73, 165] width 65 height 10
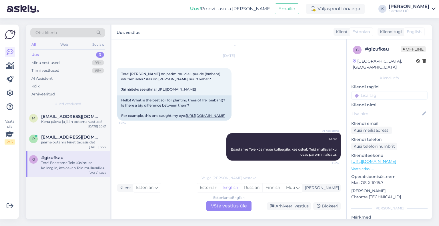
scroll to position [23, 0]
click at [65, 121] on div "Kena päeva ja jään ootama vastust!" at bounding box center [73, 121] width 65 height 5
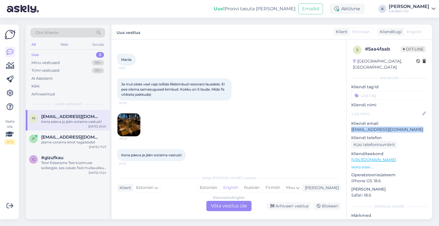
drag, startPoint x: 352, startPoint y: 124, endPoint x: 419, endPoint y: 123, distance: 66.6
click at [419, 127] on p "[EMAIL_ADDRESS][DOMAIN_NAME]" at bounding box center [389, 130] width 76 height 6
copy p "[EMAIL_ADDRESS][DOMAIN_NAME]"
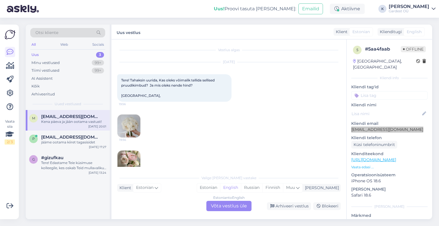
scroll to position [0, 0]
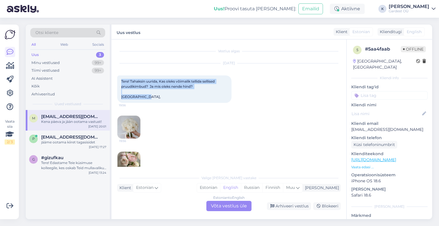
drag, startPoint x: 120, startPoint y: 81, endPoint x: 167, endPoint y: 95, distance: 48.8
click at [167, 95] on div "Tere! Tahaksin uurida, Kas oleks võimalik tellida sellised pruudikimbud? Ja mis…" at bounding box center [174, 88] width 114 height 27
copy span "Tere! Tahaksin uurida, Kas oleks võimalik tellida sellised pruudikimbud? Ja mis…"
click at [123, 130] on img at bounding box center [129, 127] width 23 height 23
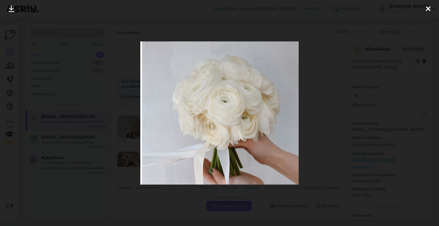
click at [102, 42] on div at bounding box center [219, 113] width 439 height 226
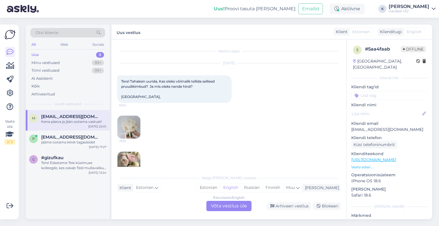
click at [129, 125] on img at bounding box center [129, 127] width 23 height 23
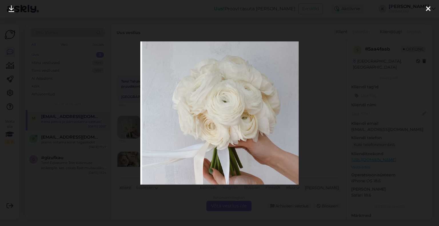
drag, startPoint x: 428, startPoint y: 8, endPoint x: 415, endPoint y: 8, distance: 13.4
click at [428, 8] on icon at bounding box center [428, 8] width 5 height 7
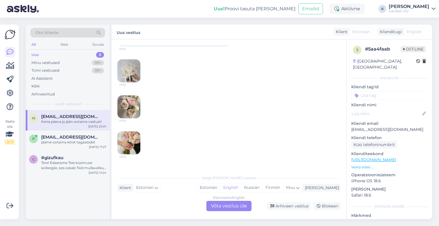
scroll to position [57, 0]
click at [127, 107] on img at bounding box center [129, 106] width 23 height 23
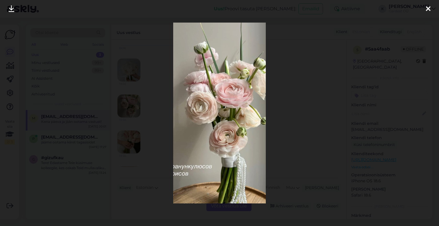
click at [430, 7] on icon at bounding box center [428, 8] width 5 height 7
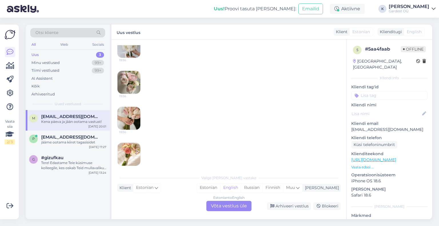
scroll to position [114, 0]
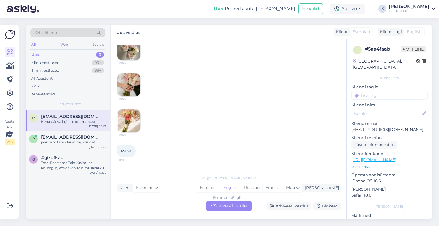
click at [127, 86] on img at bounding box center [129, 84] width 23 height 23
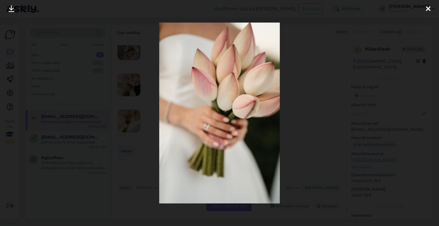
click at [429, 8] on icon at bounding box center [428, 8] width 5 height 7
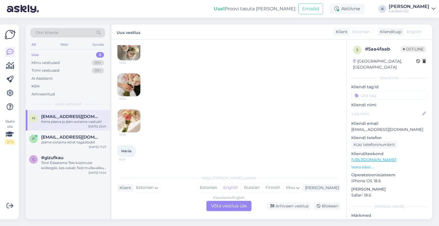
click at [127, 120] on img at bounding box center [129, 121] width 23 height 23
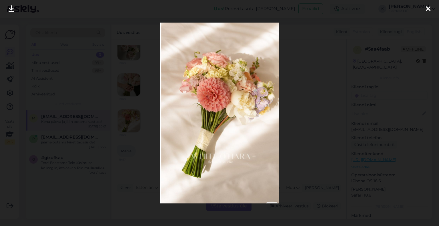
click at [428, 9] on icon at bounding box center [428, 8] width 5 height 7
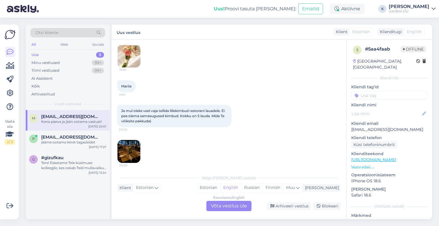
scroll to position [200, 0]
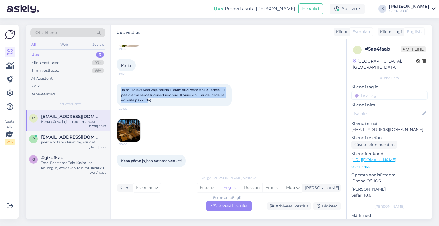
drag, startPoint x: 120, startPoint y: 88, endPoint x: 153, endPoint y: 99, distance: 34.8
click at [153, 99] on div "Ja mul oleks veel vaja tellida lillekimbud restorani lauadele. Ei pea olema sam…" at bounding box center [174, 95] width 114 height 22
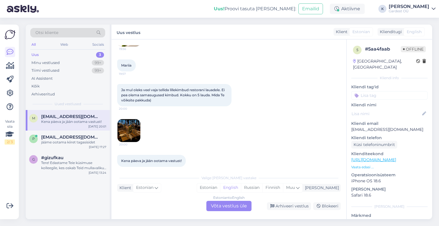
click at [168, 104] on div "Ja mul oleks veel vaja tellida lillekimbud restorani lauadele. Ei pea olema sam…" at bounding box center [174, 95] width 114 height 22
drag, startPoint x: 120, startPoint y: 88, endPoint x: 162, endPoint y: 100, distance: 43.6
click at [162, 100] on div "Ja mul oleks veel vaja tellida lillekimbud restorani lauadele. Ei pea olema sam…" at bounding box center [174, 95] width 114 height 22
copy span "Ja mul oleks veel vaja tellida lillekimbud restorani lauadele. Ei pea olema sam…"
click at [227, 205] on div "Estonian to English Võta vestlus üle" at bounding box center [228, 206] width 45 height 10
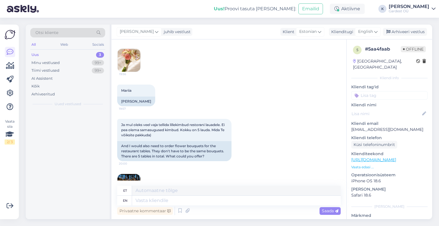
scroll to position [225, 0]
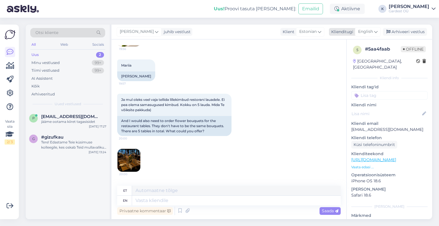
click at [377, 28] on div "English" at bounding box center [368, 31] width 26 height 9
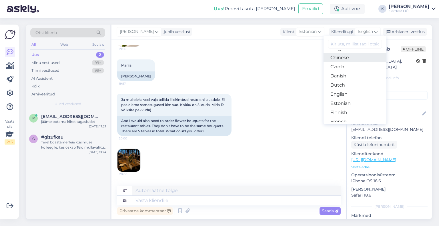
scroll to position [57, 0]
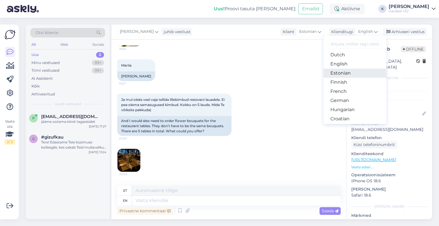
click at [357, 74] on link "Estonian" at bounding box center [355, 73] width 63 height 9
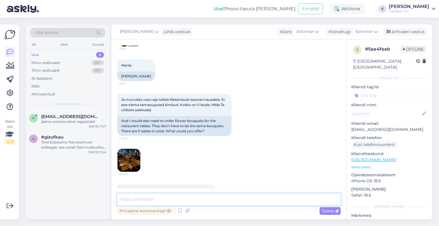
click at [168, 198] on textarea at bounding box center [229, 200] width 224 height 12
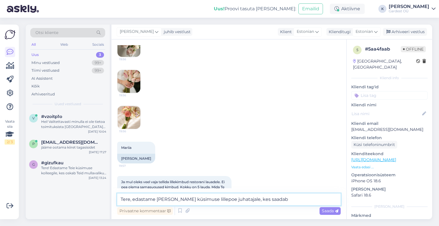
scroll to position [229, 0]
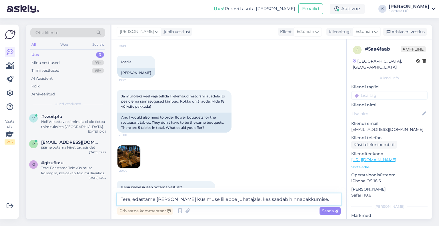
type textarea "Tere, edastame Teie hinna küsimuse lillepoe juhatajale, kes saadab hinnapakkumi…"
click at [330, 214] on div "Saada" at bounding box center [330, 211] width 21 height 8
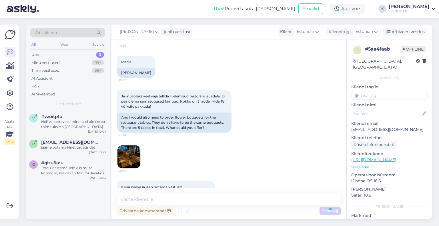
scroll to position [290, 0]
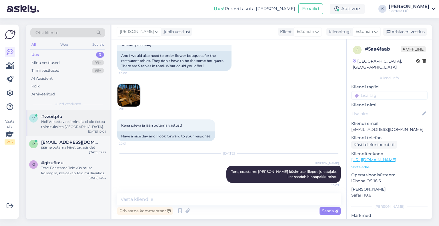
click at [56, 121] on div "Hei! Valitettavasti minulla ei ole tietoa toimituksista Suomeen tai niiden kust…" at bounding box center [73, 124] width 65 height 10
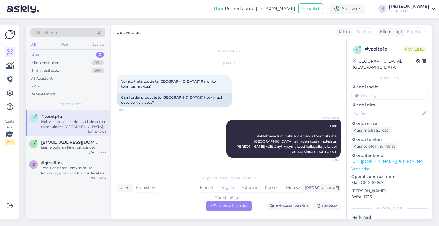
click at [231, 206] on div "Finnish to English Võta vestlus üle" at bounding box center [228, 206] width 45 height 10
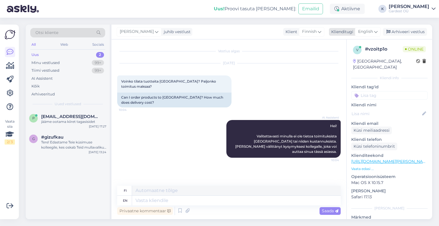
click at [374, 32] on div "English" at bounding box center [368, 31] width 26 height 9
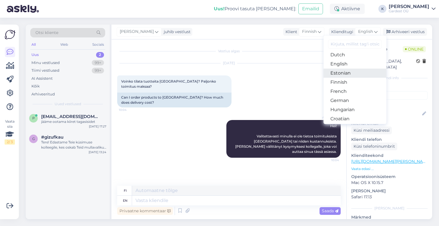
click at [354, 73] on link "Estonian" at bounding box center [355, 73] width 63 height 9
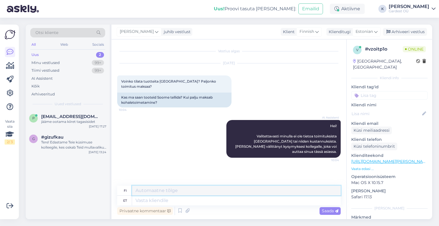
click at [153, 194] on textarea at bounding box center [236, 191] width 209 height 10
type textarea "Tere, palun täpsustage, mida te soovite tellida."
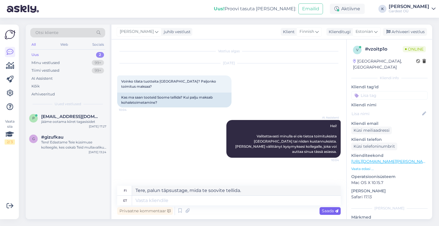
click at [330, 211] on span "Saada" at bounding box center [330, 210] width 17 height 5
drag, startPoint x: 242, startPoint y: 191, endPoint x: 124, endPoint y: 192, distance: 118.4
click at [124, 192] on div "fi Tere, palun täpsustage, mida te soovite tellida." at bounding box center [229, 191] width 224 height 10
click at [153, 199] on textarea at bounding box center [236, 201] width 209 height 10
paste textarea "Tere, palun täpsustage, mida te soovite tellida."
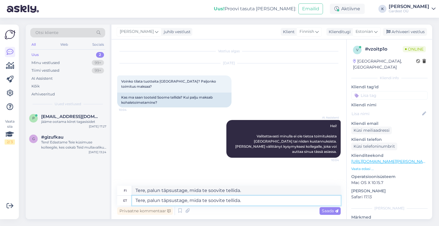
type textarea "Tere, palun täpsustage, mida te soovite tellida."
type textarea "Hei, kerrothan tarkemmin, mitä haluat tilata."
drag, startPoint x: 245, startPoint y: 190, endPoint x: 108, endPoint y: 189, distance: 137.8
click at [248, 200] on textarea "Tere, palun täpsustage, mida te soovite tellida." at bounding box center [236, 201] width 209 height 10
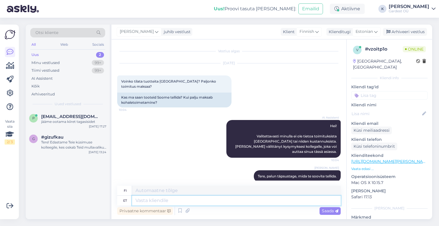
click at [248, 200] on textarea at bounding box center [236, 201] width 209 height 10
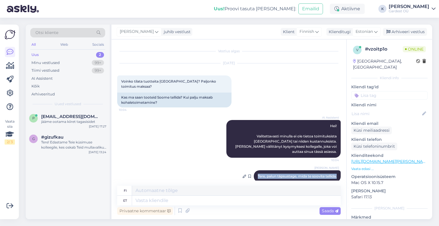
drag, startPoint x: 256, startPoint y: 165, endPoint x: 337, endPoint y: 166, distance: 80.6
click at [337, 170] on div "Kai Tere, palun täpsustage, mida te soovite tellida. 10:06" at bounding box center [297, 176] width 87 height 12
copy span "Tere, palun täpsustage, mida te soovite tellida."
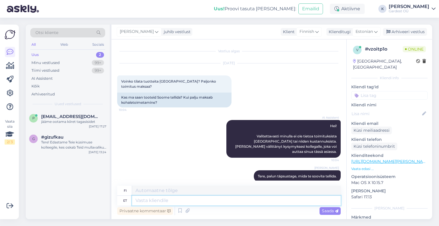
click at [179, 201] on textarea at bounding box center [236, 201] width 209 height 10
paste textarea "Tere, palun täpsustage, mida te soovite tellida."
type textarea "Tere, palun täpsustage, mida te soovite tellida."
click at [179, 201] on textarea "Tere, palun täpsustage, mida te soovite tellida." at bounding box center [236, 201] width 209 height 10
drag, startPoint x: 179, startPoint y: 201, endPoint x: 315, endPoint y: 222, distance: 137.4
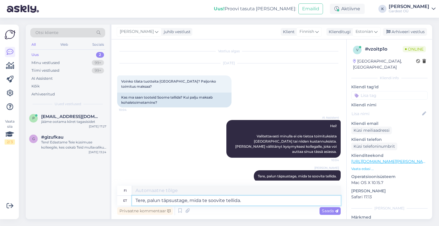
click at [313, 222] on div "Otsi kliente All Web Socials Uus 2 Minu vestlused 99+ Tiimi vestlused 99+ AI As…" at bounding box center [230, 122] width 417 height 208
type textarea "Hei, kerrothan tarkemmin, mitä haluat tilata."
type textarea "Tere, palun täpsustage, mida te soovite tellida."
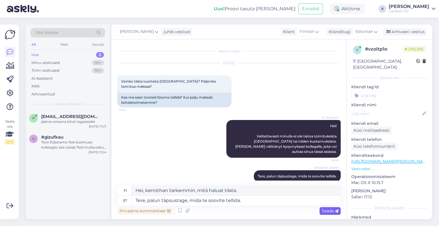
click at [329, 212] on span "Saada" at bounding box center [330, 210] width 17 height 5
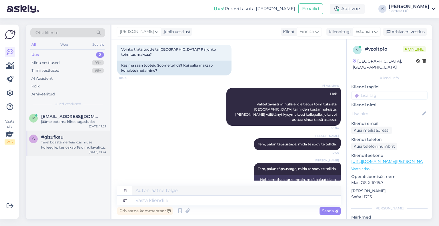
click at [58, 140] on div "Tere! Edastame Teie küsimuse kolleegile, kes oskab Teid mullavaliku osas paremi…" at bounding box center [73, 145] width 65 height 10
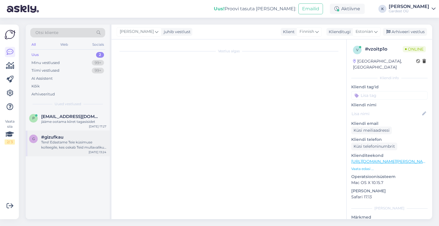
scroll to position [23, 0]
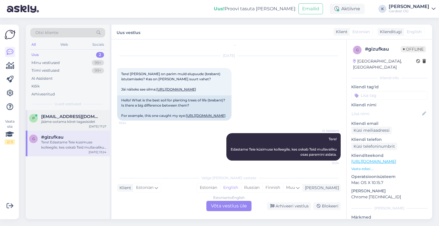
click at [71, 120] on div "jääme ootama kiiret tagasisidet" at bounding box center [73, 121] width 65 height 5
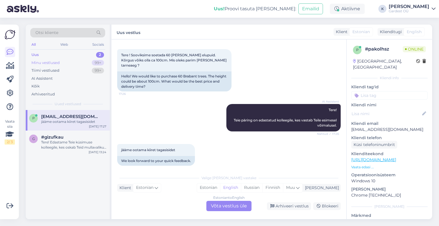
click at [48, 62] on div "Minu vestlused" at bounding box center [45, 63] width 28 height 6
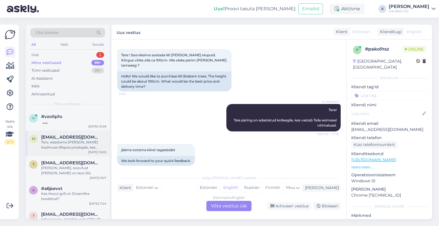
click at [72, 149] on div "Tere, edastame Teie hinna küsimuse lillepoe juhatajale, kes saadab hinnapakkumi…" at bounding box center [73, 145] width 65 height 10
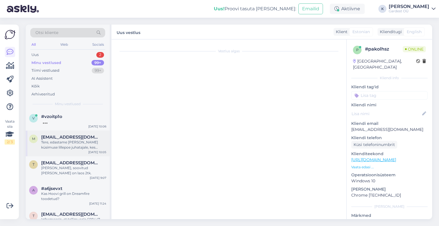
scroll to position [290, 0]
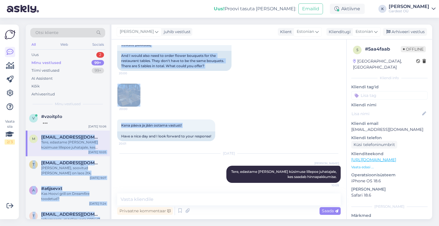
drag, startPoint x: 40, startPoint y: 138, endPoint x: 113, endPoint y: 151, distance: 73.8
click at [114, 150] on div "Otsi kliente All Web Socials Uus 2 Minu vestlused 99+ Tiimi vestlused 99+ AI As…" at bounding box center [229, 122] width 407 height 195
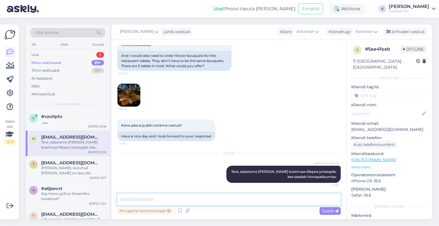
click at [174, 201] on textarea at bounding box center [229, 200] width 224 height 12
click at [71, 138] on span "[EMAIL_ADDRESS][DOMAIN_NAME]" at bounding box center [70, 137] width 59 height 5
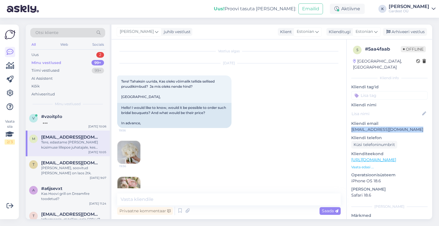
drag, startPoint x: 352, startPoint y: 124, endPoint x: 419, endPoint y: 124, distance: 66.6
click at [419, 127] on p "[EMAIL_ADDRESS][DOMAIN_NAME]" at bounding box center [389, 130] width 76 height 6
click at [417, 141] on div "Küsi telefoninumbrit" at bounding box center [389, 145] width 76 height 8
click at [66, 123] on div at bounding box center [73, 121] width 65 height 5
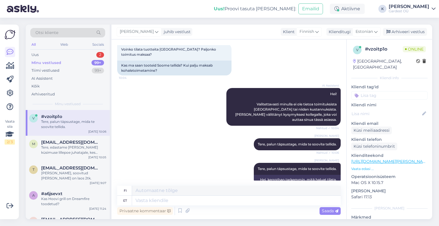
scroll to position [66, 0]
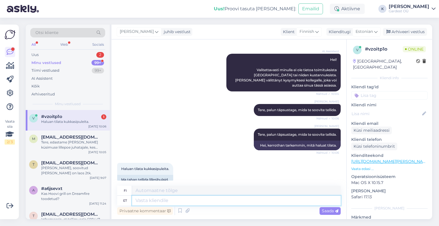
click at [183, 204] on textarea at bounding box center [236, 201] width 209 height 10
type textarea "Palun ed"
type textarea "Ole hyvä"
type textarea "Palun edasta"
type textarea "Jatka."
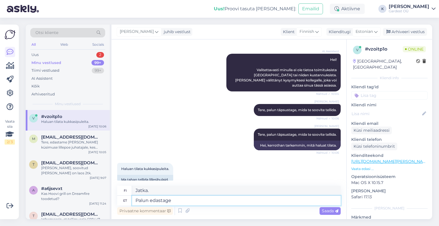
type textarea "Palun edastage"
type textarea "Lähetäthän eteenpäin"
type textarea "Palun edastage om"
type textarea "Lähetäthän om-koodin eteenpäin"
type textarea "Palun edastage oma"
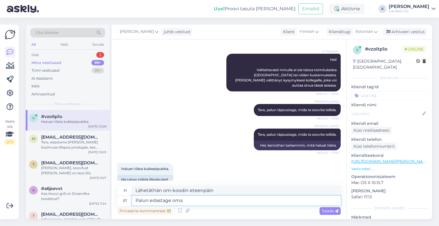
type textarea "Lähetäthän viestisi eteenpäin"
type textarea "Palun edastage oma täpne so"
type textarea "Anna tarkka"
type textarea "Palun edastage oma täpne soov ja"
type textarea "Ole hyvä ja anna tarkka pyyntösi."
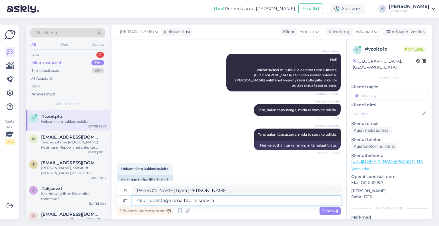
type textarea "Palun edastage oma täpne soov ja"
type textarea "Kerro tarkka pyyntösi ja"
type textarea "Palun edastage oma täpne soov ja tarneaadress"
type textarea "Anna tarkka pyyntösi ja toimitusosoitteesi."
type textarea "Palun edastage oma täpne soov ja tarneaadress e-pood@"
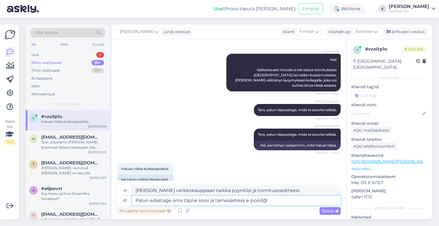
type textarea "Lähetä tarkka pyyntösi ja toimitusosoitteesi osoitteeseen e-shop@"
type textarea "Palun edastage oma täpne soov ja tarneaadress e-pood@gardest.ee"
type textarea "Lähetä tarkka pyyntösi ja toimitusosoitteesi e-pood@gardest.ee"
type textarea "Palun edastage oma täpne soov ja tarneaadress e-pood@gardest.ee"
click at [327, 210] on span "Saada" at bounding box center [330, 210] width 17 height 5
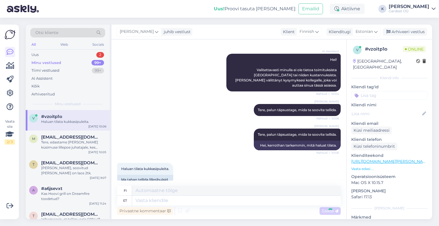
scroll to position [111, 0]
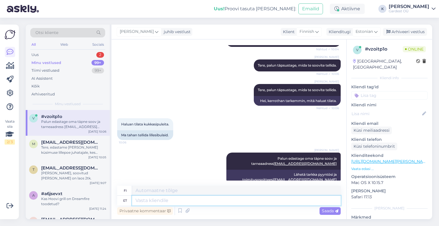
click at [207, 202] on textarea at bounding box center [236, 201] width 209 height 10
click at [366, 166] on p "Vaata edasi ..." at bounding box center [389, 168] width 76 height 5
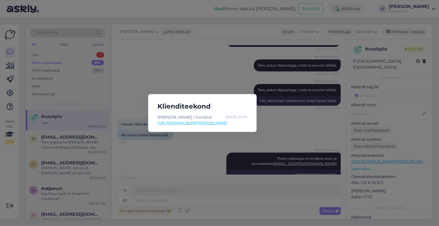
click at [210, 202] on div "Klienditeekond Kassa | Gardest Aug 18 10:04 https://gardest.ee/kassa/" at bounding box center [219, 113] width 439 height 226
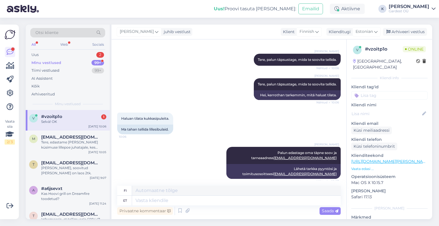
scroll to position [145, 0]
